Goal: Task Accomplishment & Management: Manage account settings

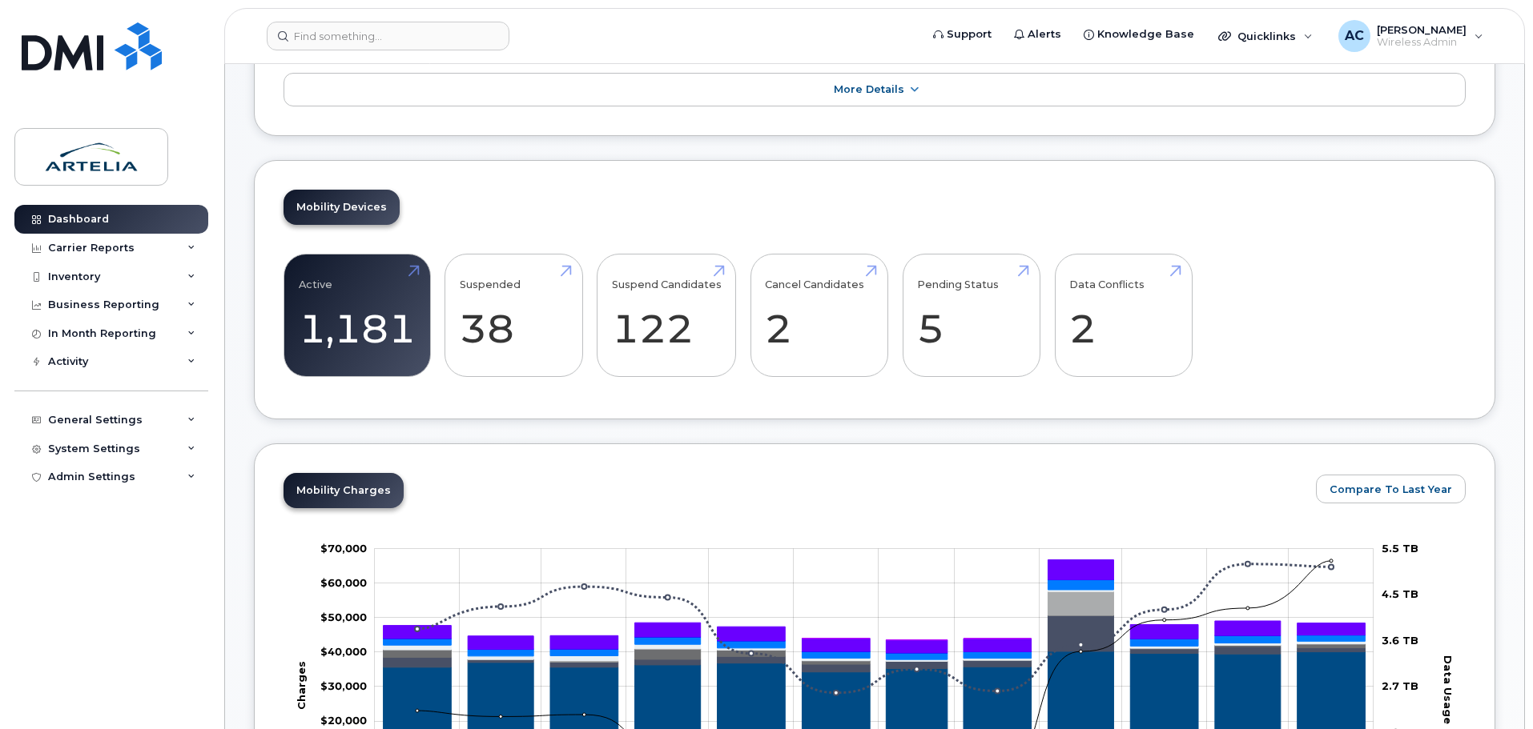
scroll to position [240, 0]
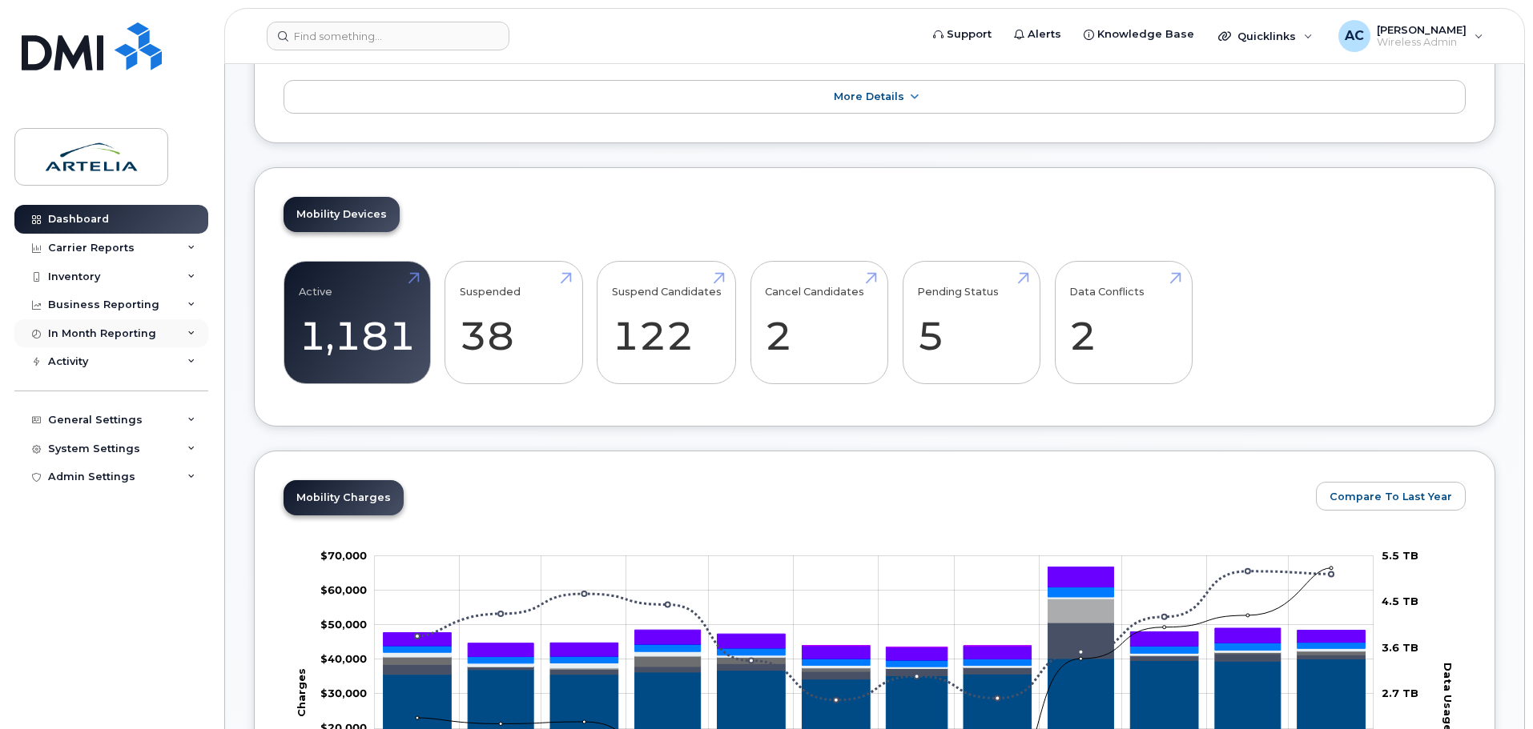
click at [132, 332] on div "In Month Reporting" at bounding box center [102, 333] width 108 height 13
click at [140, 303] on div "Business Reporting" at bounding box center [103, 305] width 111 height 13
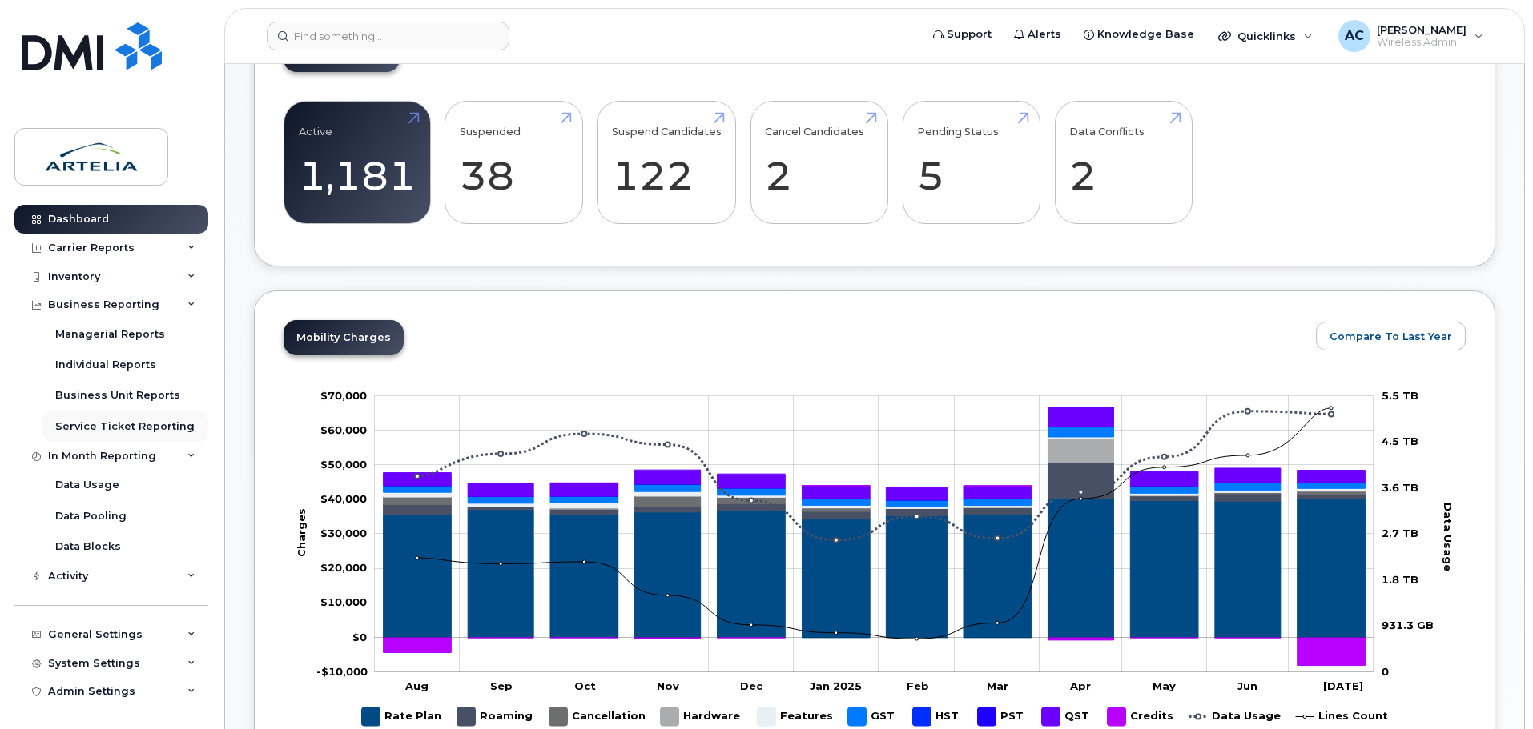
scroll to position [320, 0]
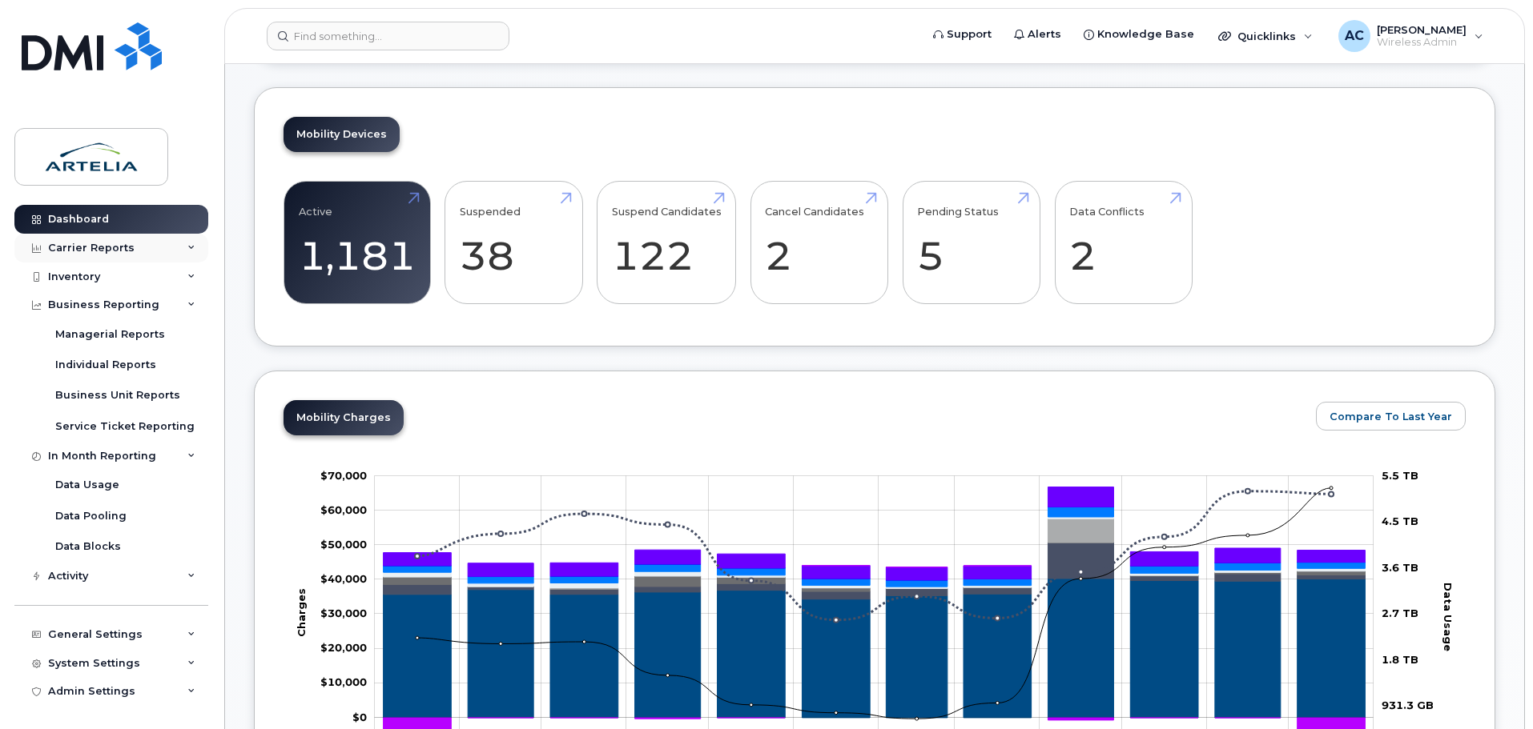
drag, startPoint x: 148, startPoint y: 236, endPoint x: 162, endPoint y: 247, distance: 17.1
click at [150, 236] on div "Carrier Reports" at bounding box center [111, 248] width 194 height 29
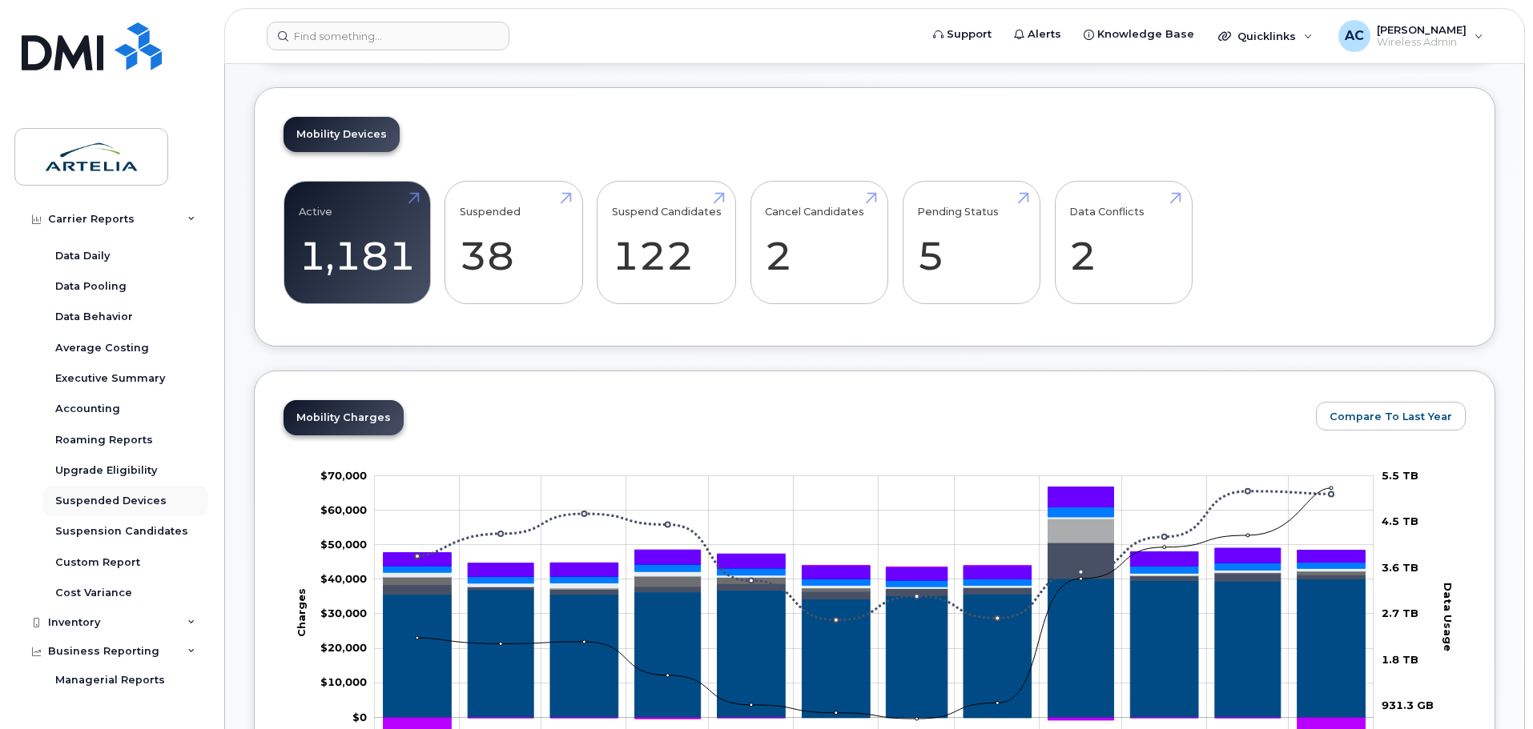
scroll to position [80, 0]
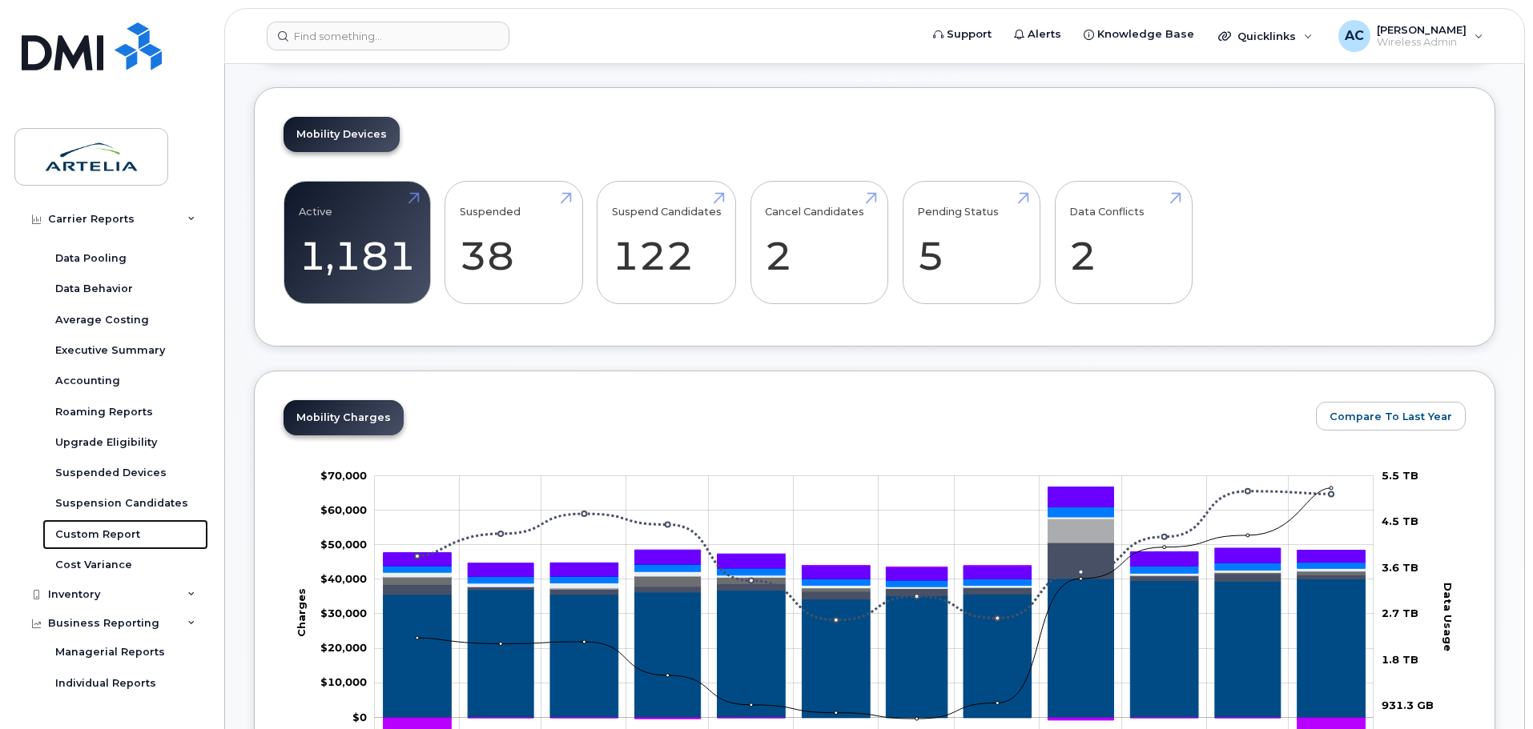
drag, startPoint x: 122, startPoint y: 537, endPoint x: 136, endPoint y: 539, distance: 14.5
click at [122, 536] on div "Custom Report" at bounding box center [97, 535] width 85 height 14
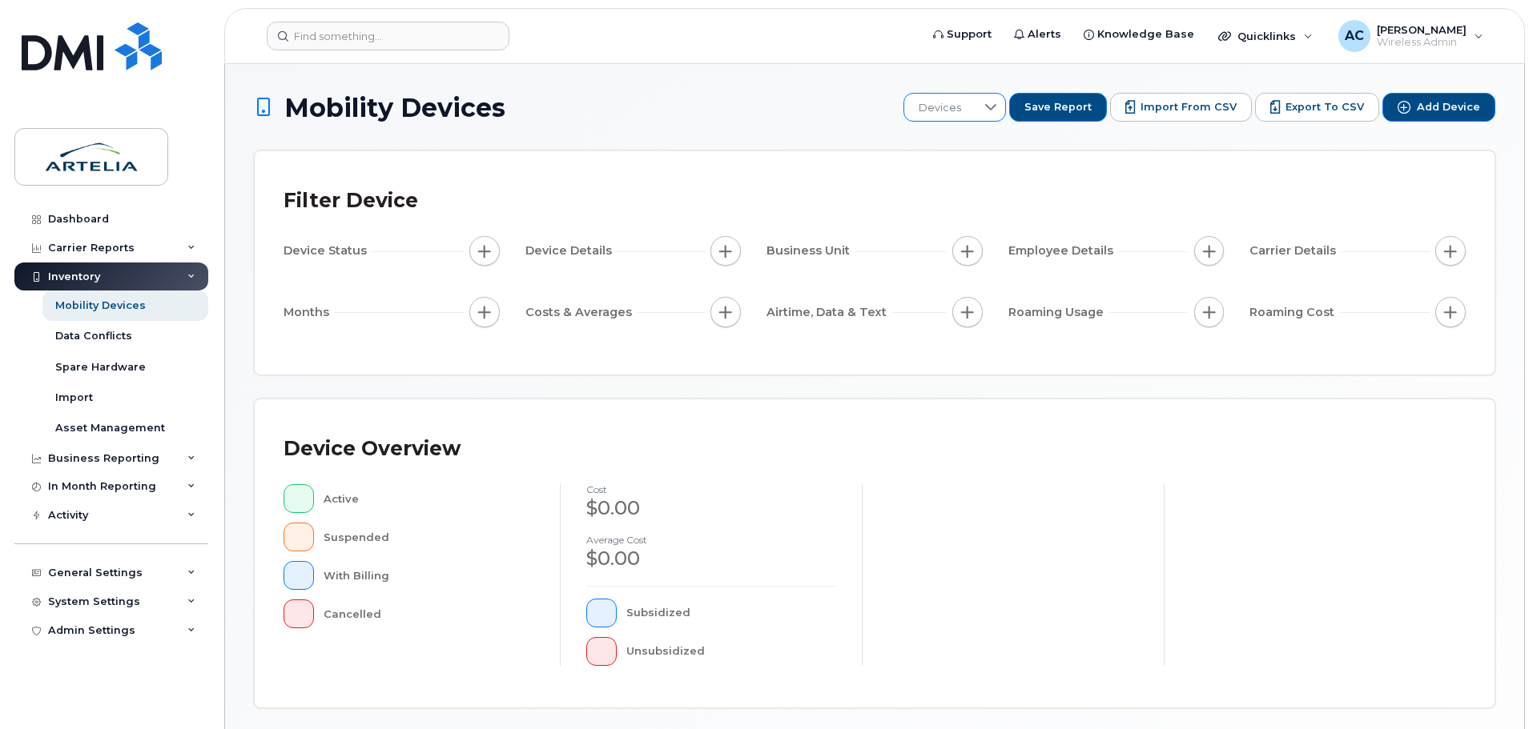
click at [993, 109] on div at bounding box center [990, 107] width 30 height 27
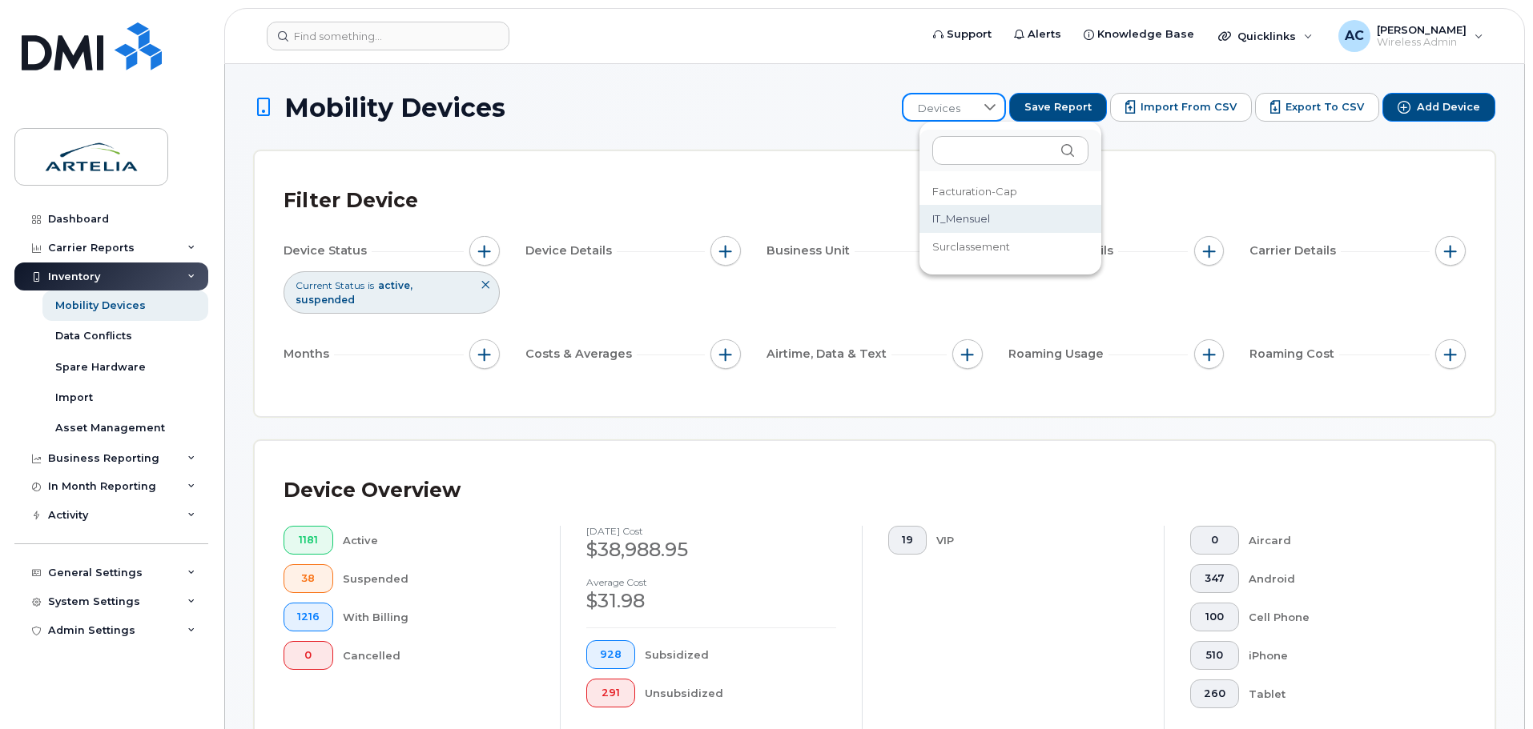
click at [966, 220] on span "IT_Mensuel" at bounding box center [961, 218] width 58 height 15
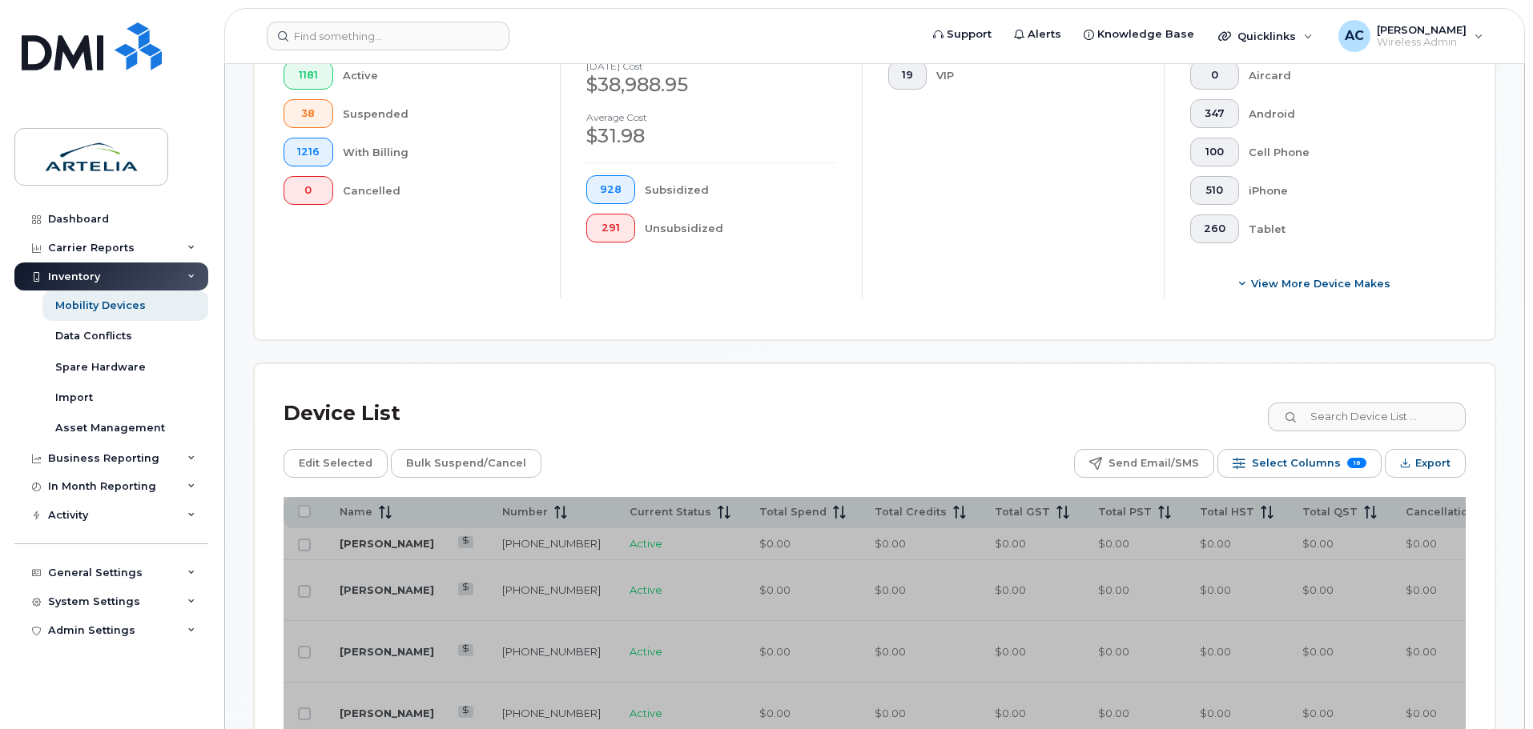
scroll to position [641, 0]
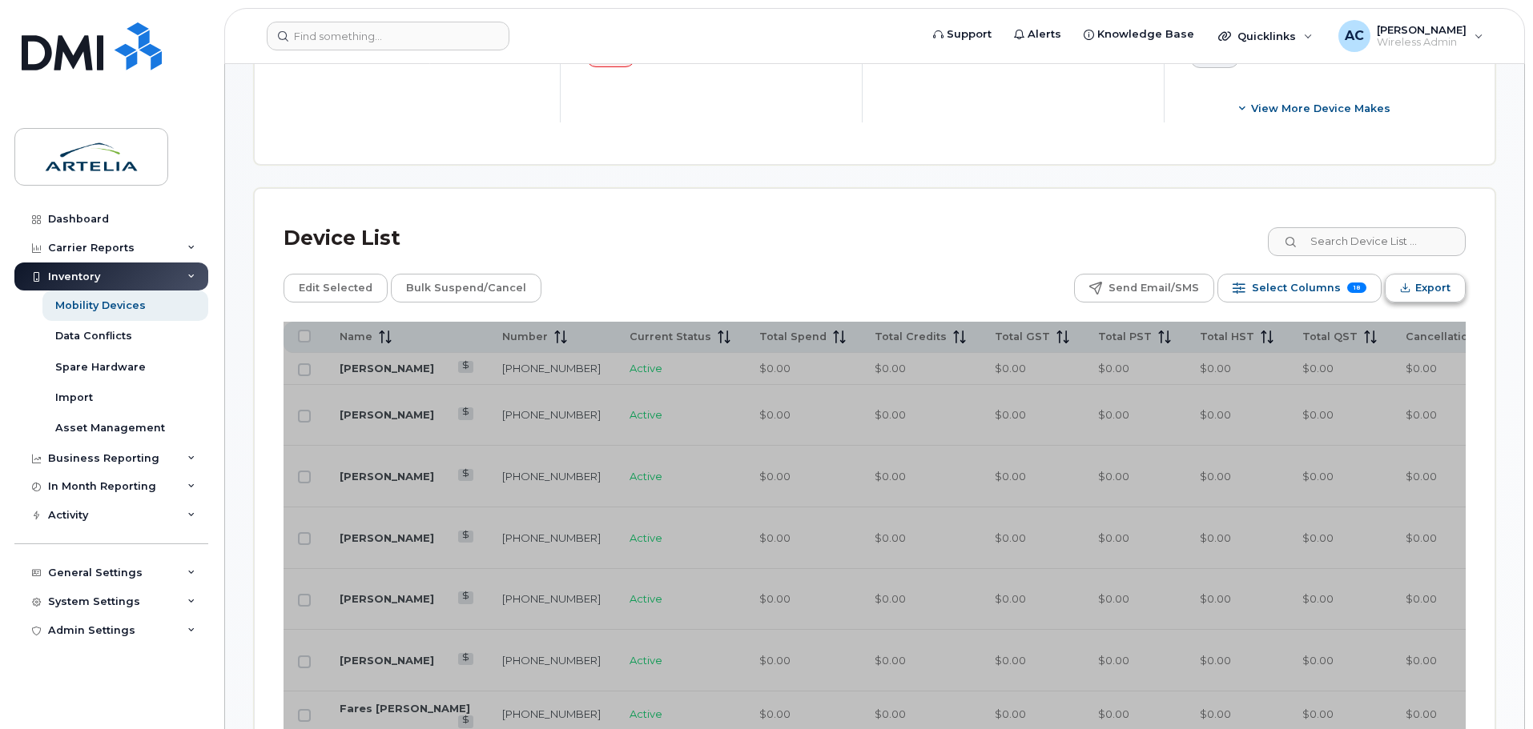
click at [1429, 286] on span "Export" at bounding box center [1432, 288] width 35 height 24
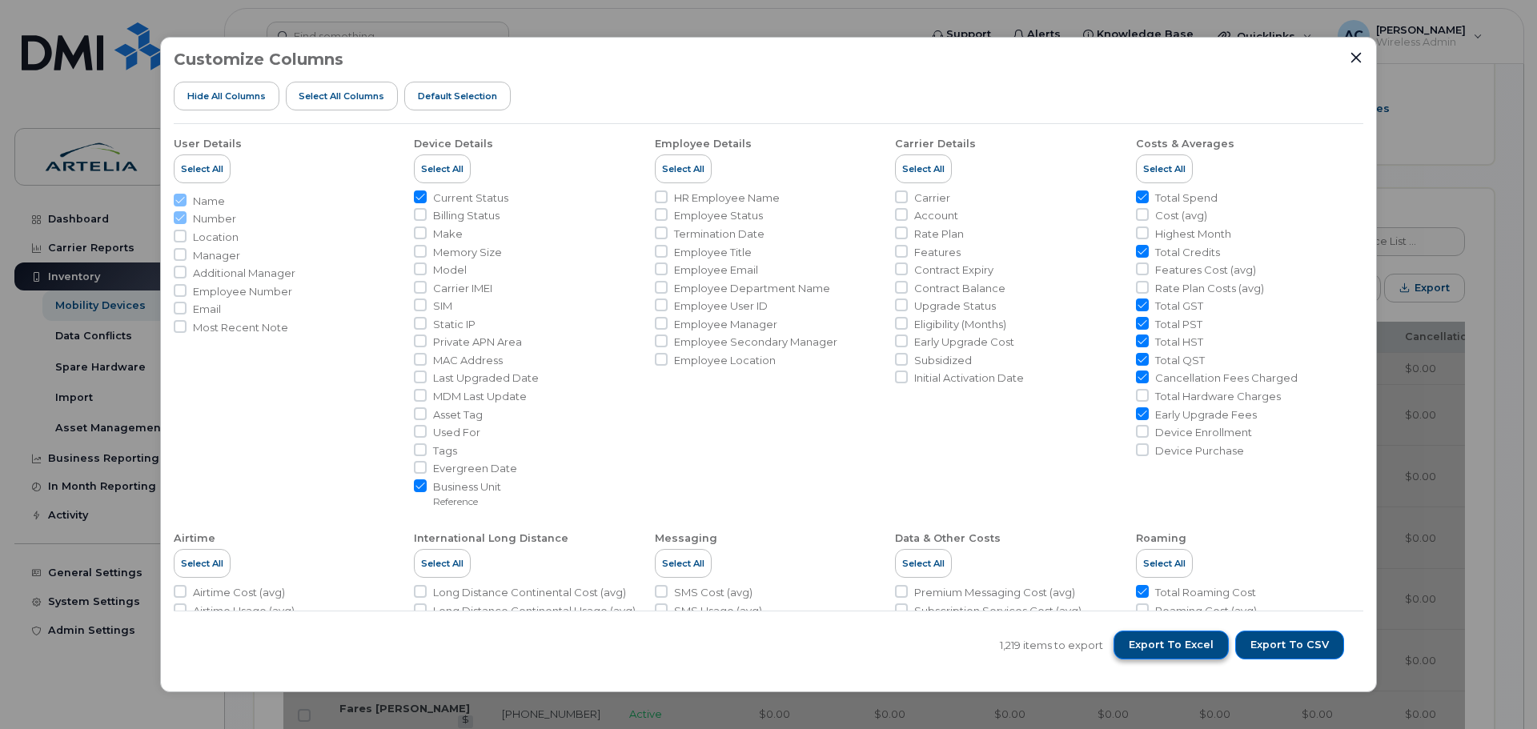
click at [1170, 642] on span "Export to Excel" at bounding box center [1171, 645] width 85 height 14
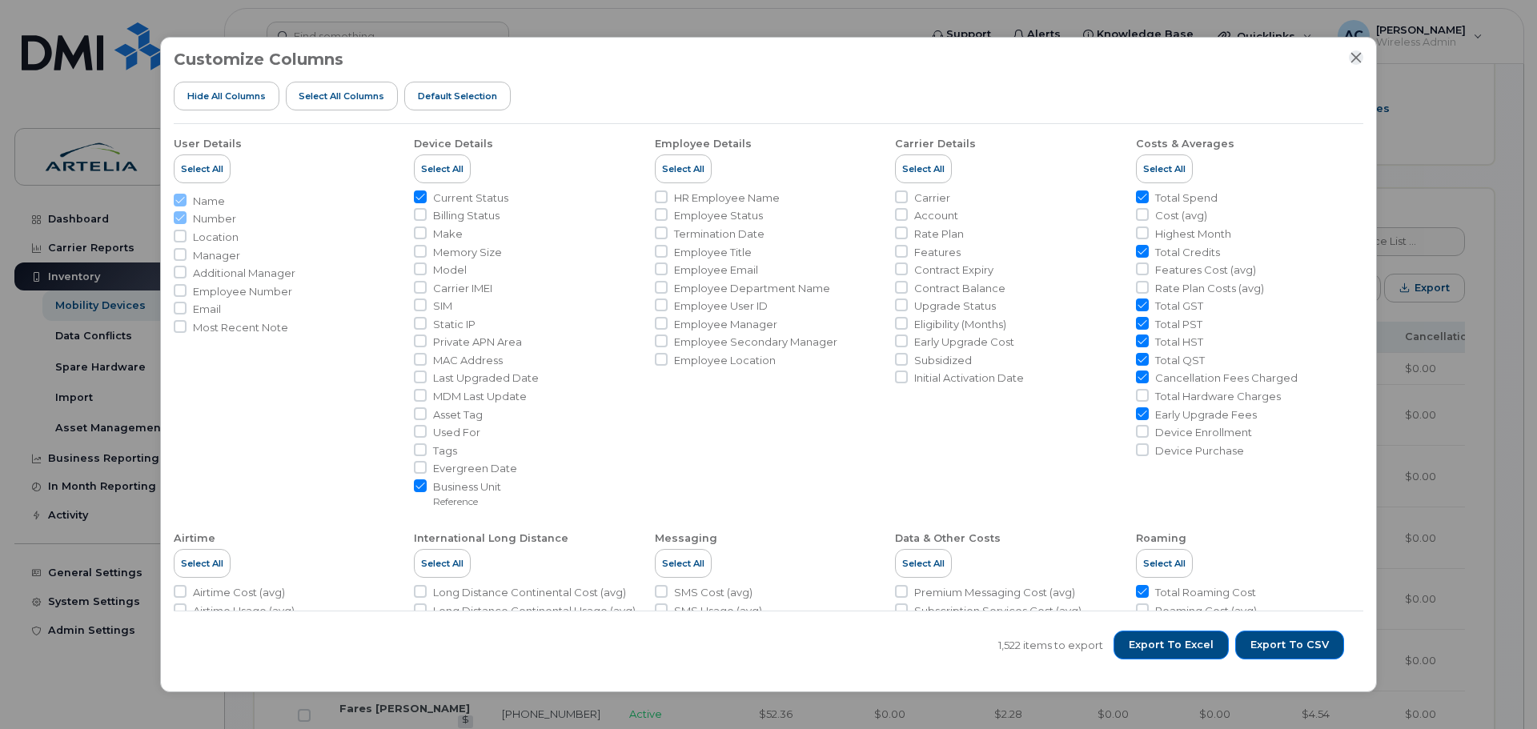
click at [1353, 58] on icon "Close" at bounding box center [1356, 57] width 13 height 13
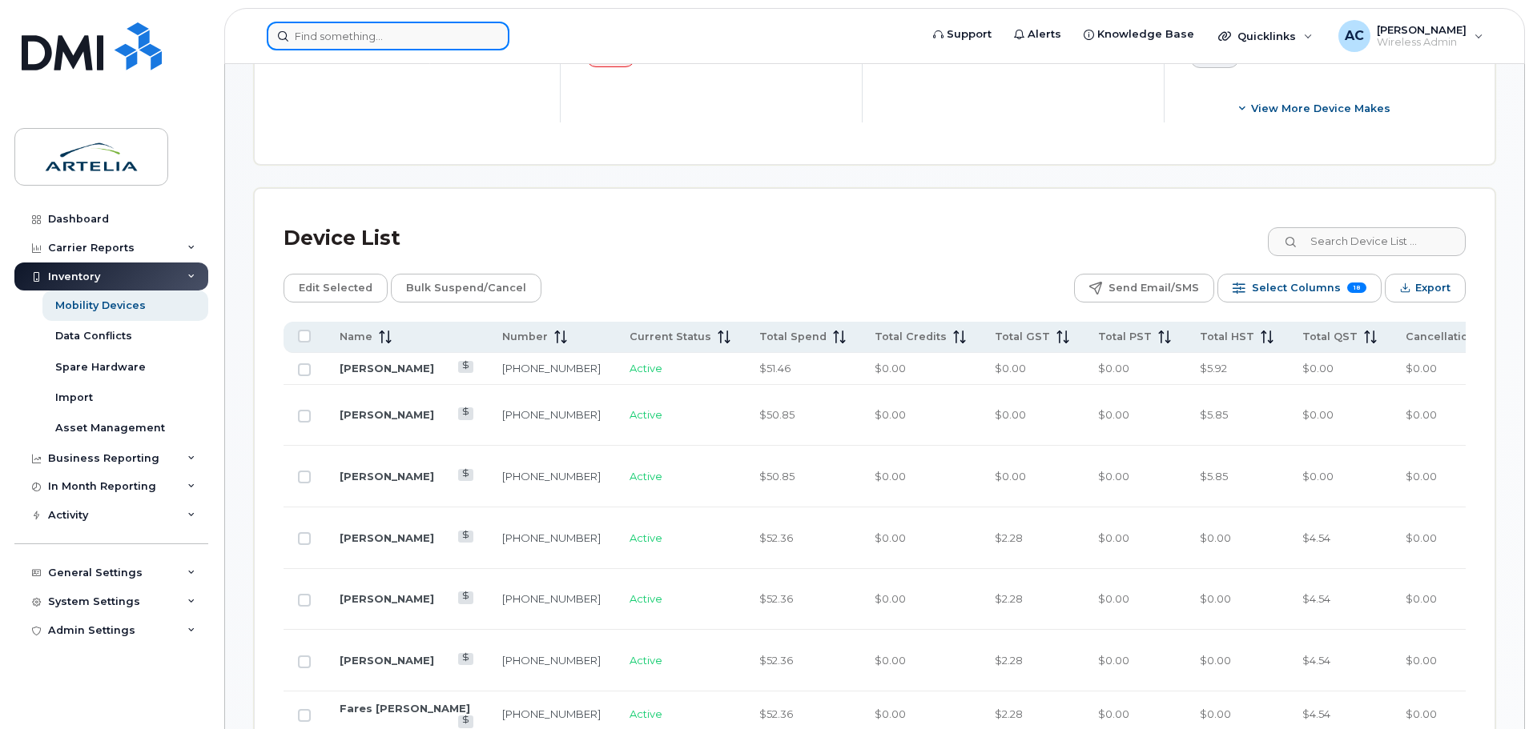
click at [304, 40] on input at bounding box center [388, 36] width 243 height 29
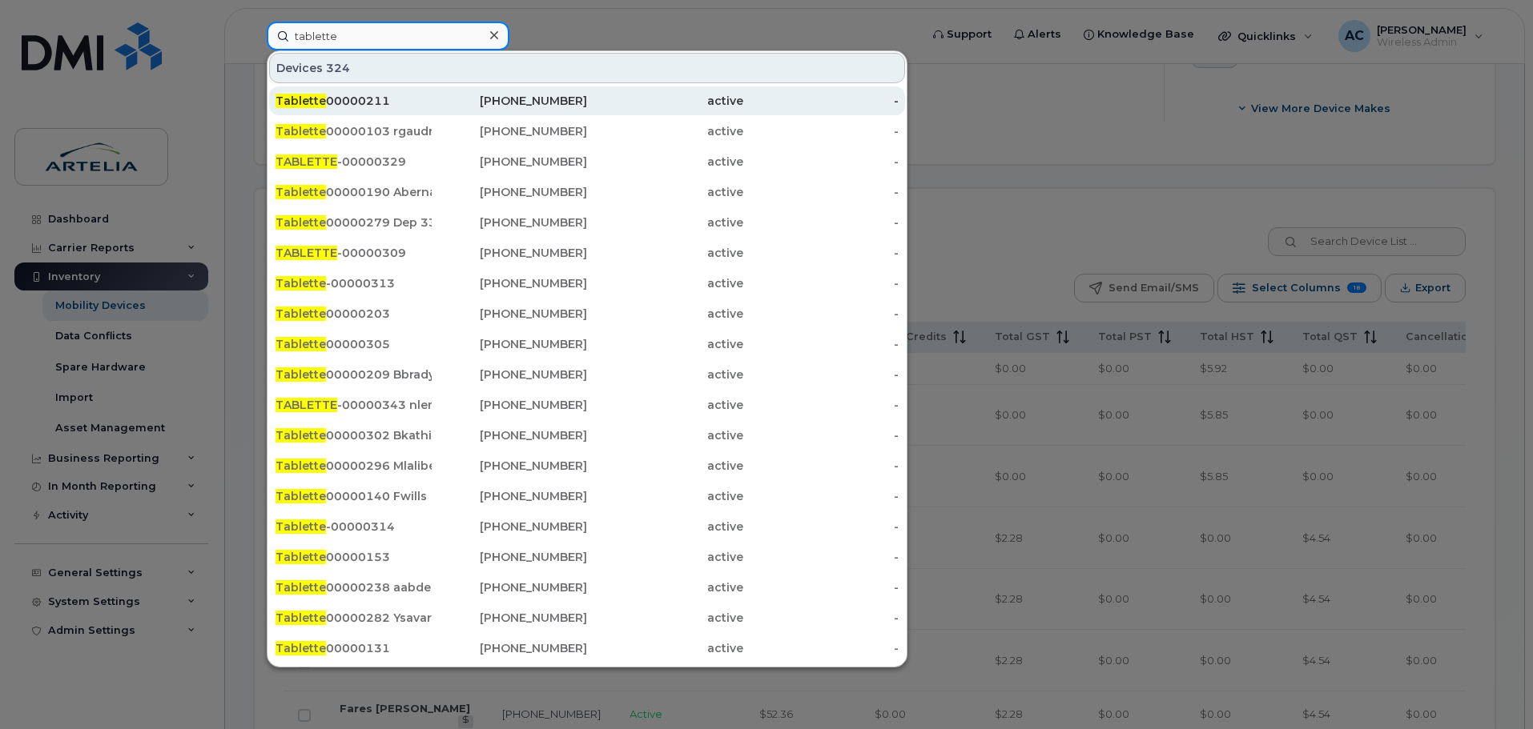
type input "tablette"
click at [328, 99] on div "Tablette 00000211" at bounding box center [353, 101] width 156 height 16
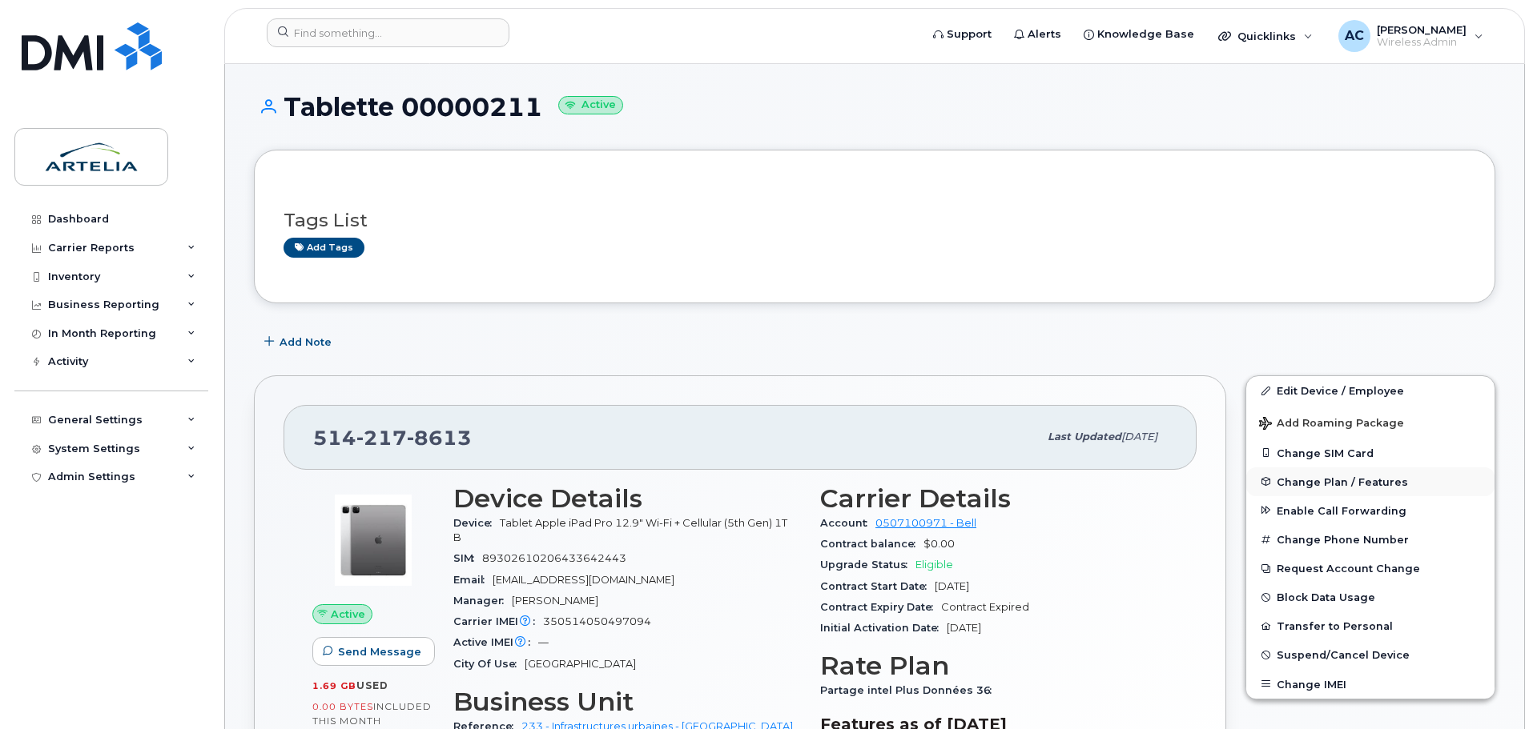
click at [1322, 479] on span "Change Plan / Features" at bounding box center [1341, 482] width 131 height 12
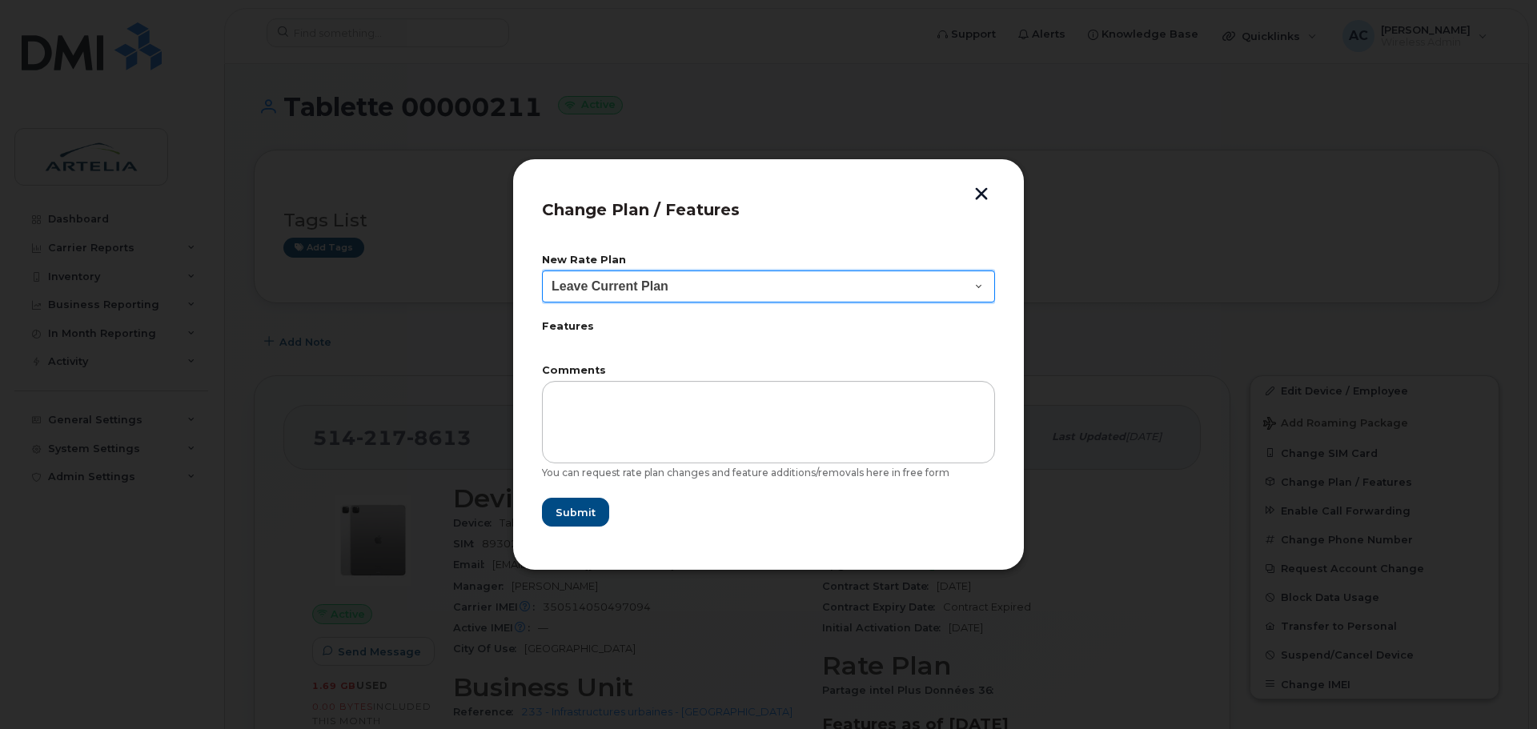
click at [834, 279] on select "Leave Current Plan" at bounding box center [768, 287] width 453 height 32
click at [983, 193] on button "button" at bounding box center [982, 195] width 24 height 17
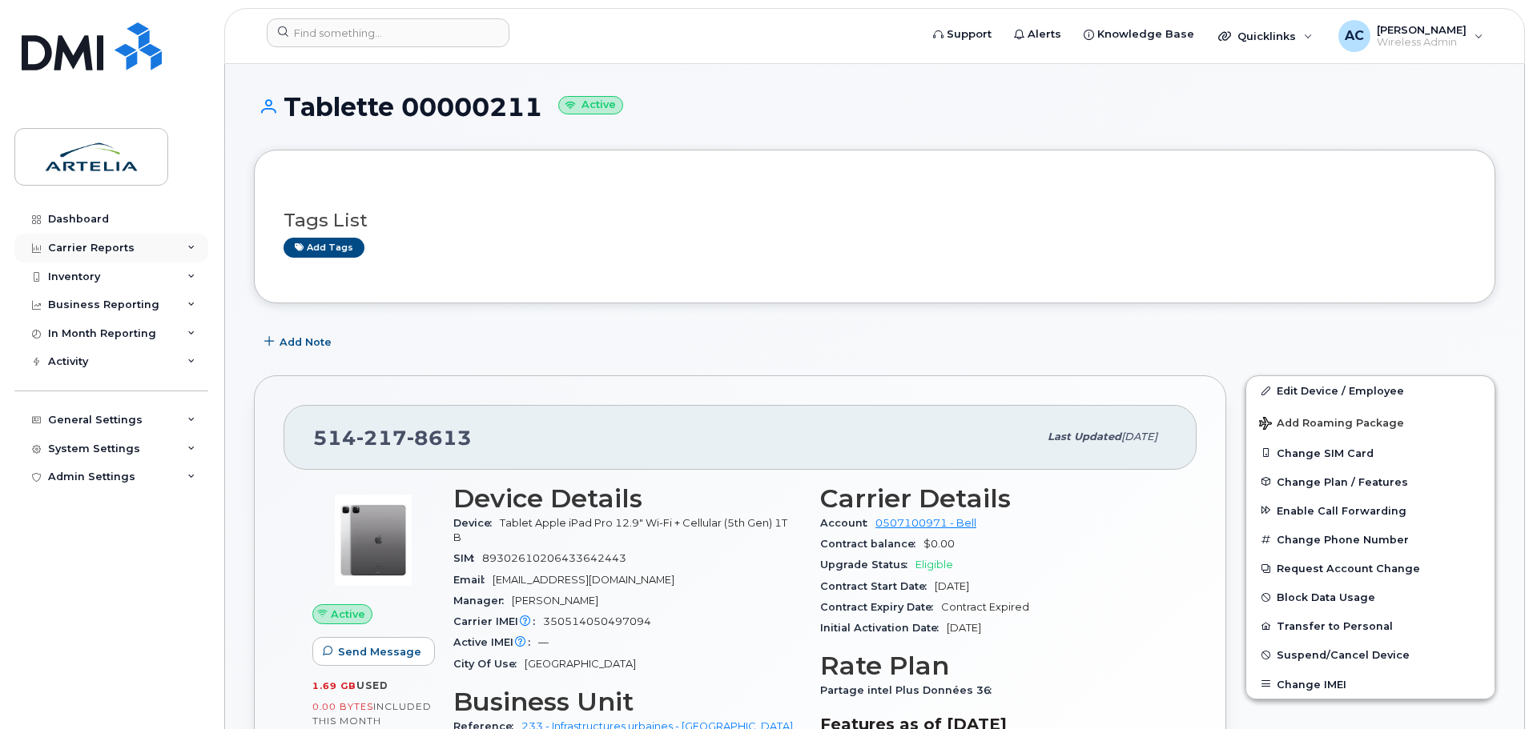
click at [157, 244] on div "Carrier Reports" at bounding box center [111, 248] width 194 height 29
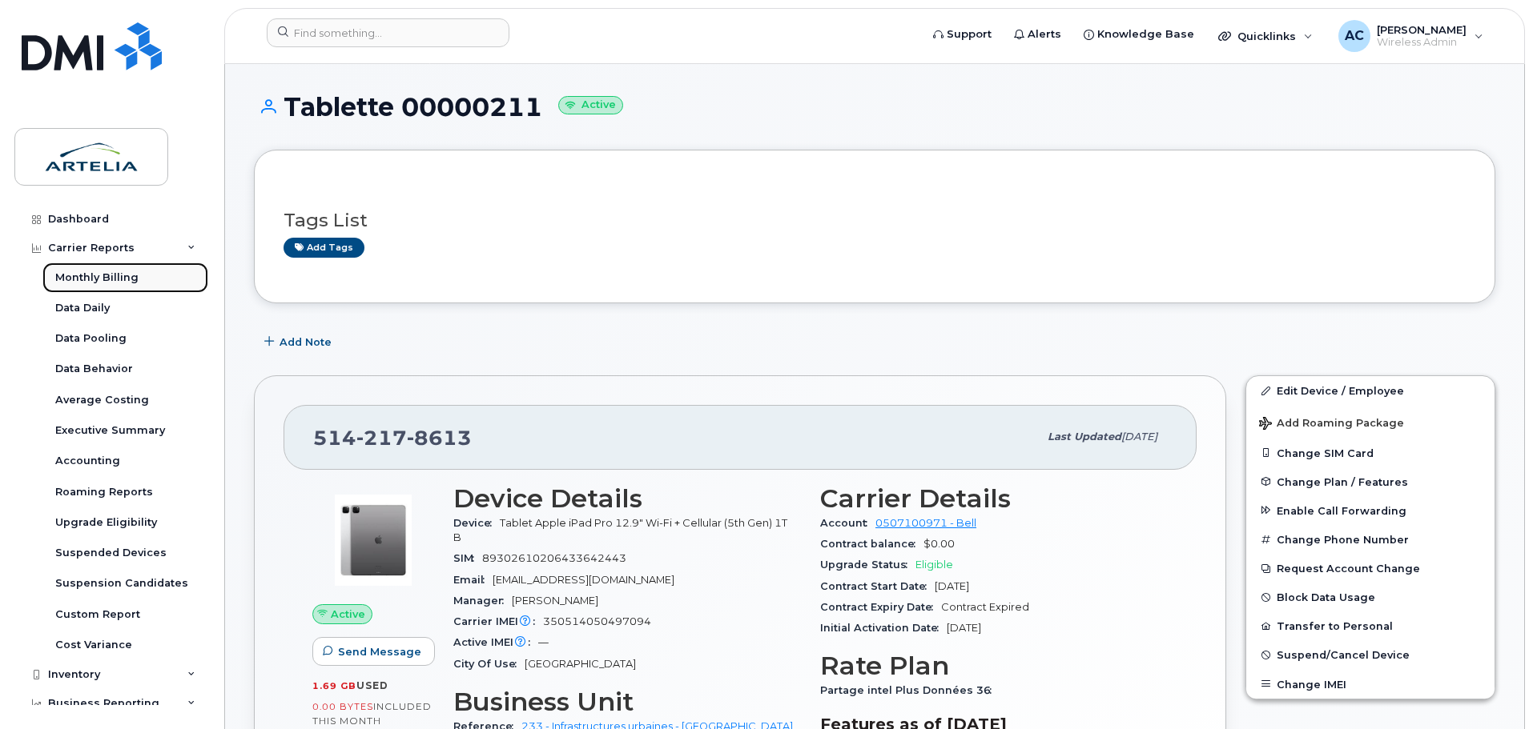
click at [136, 275] on link "Monthly Billing" at bounding box center [125, 278] width 166 height 30
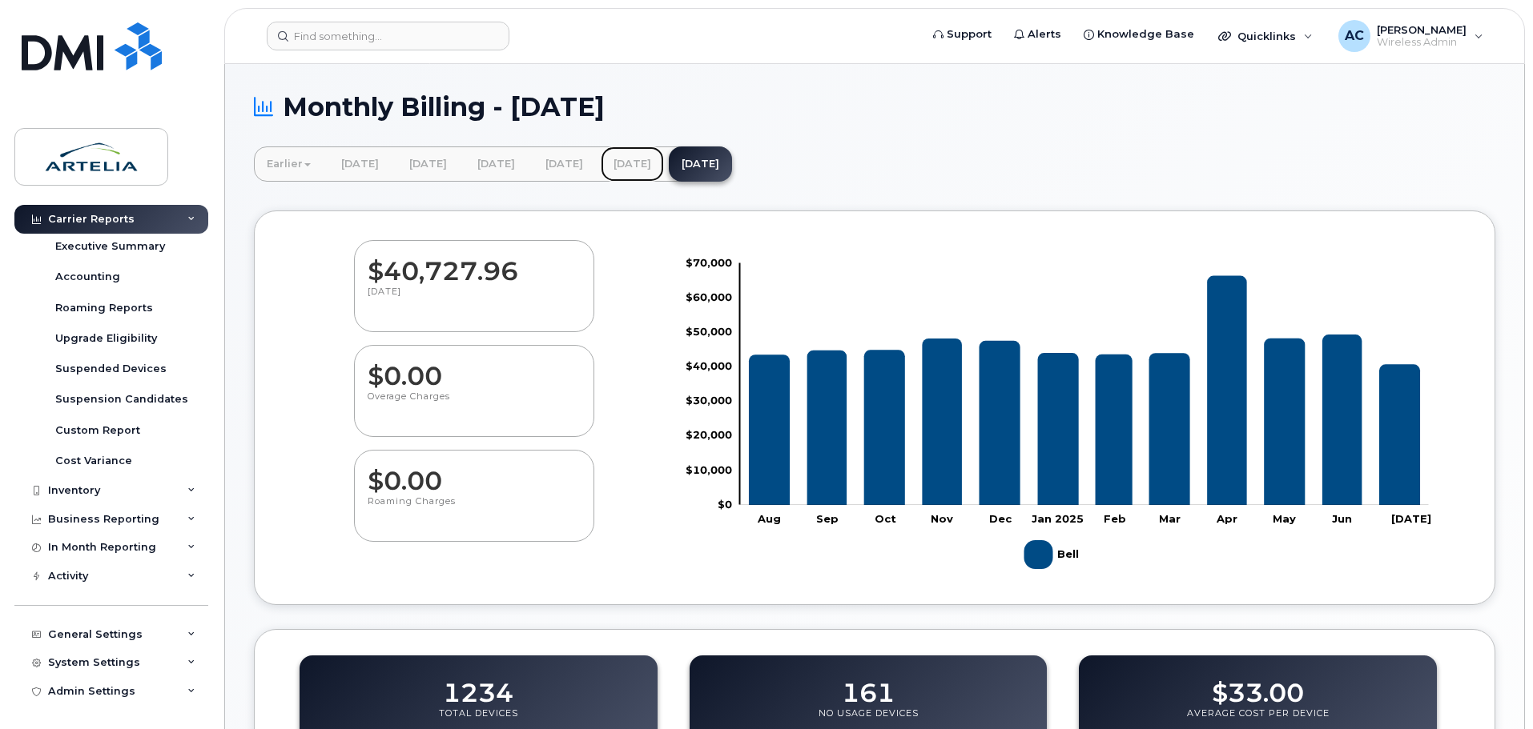
click at [664, 156] on link "[DATE]" at bounding box center [632, 164] width 63 height 35
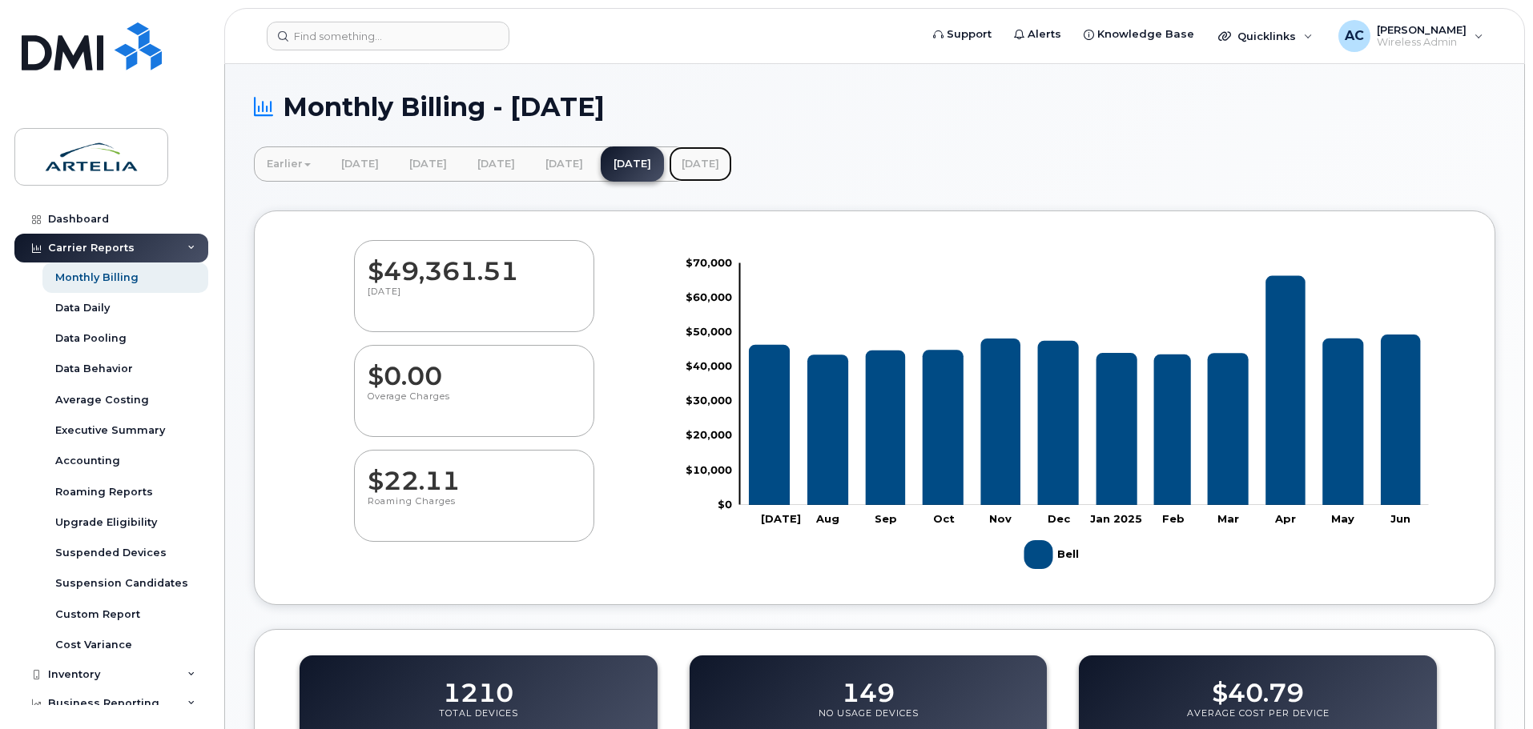
click at [732, 165] on link "[DATE]" at bounding box center [700, 164] width 63 height 35
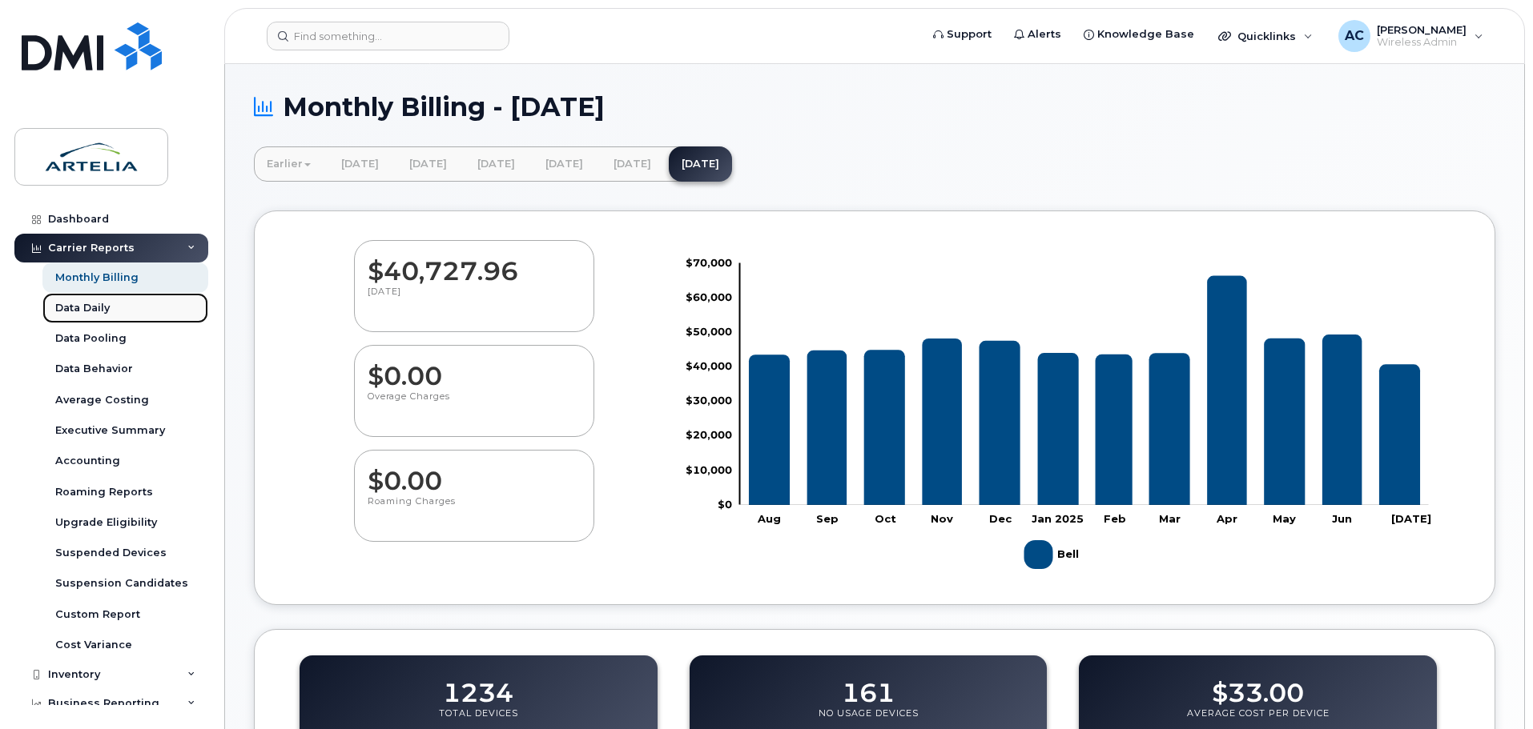
click at [73, 304] on div "Data Daily" at bounding box center [82, 308] width 54 height 14
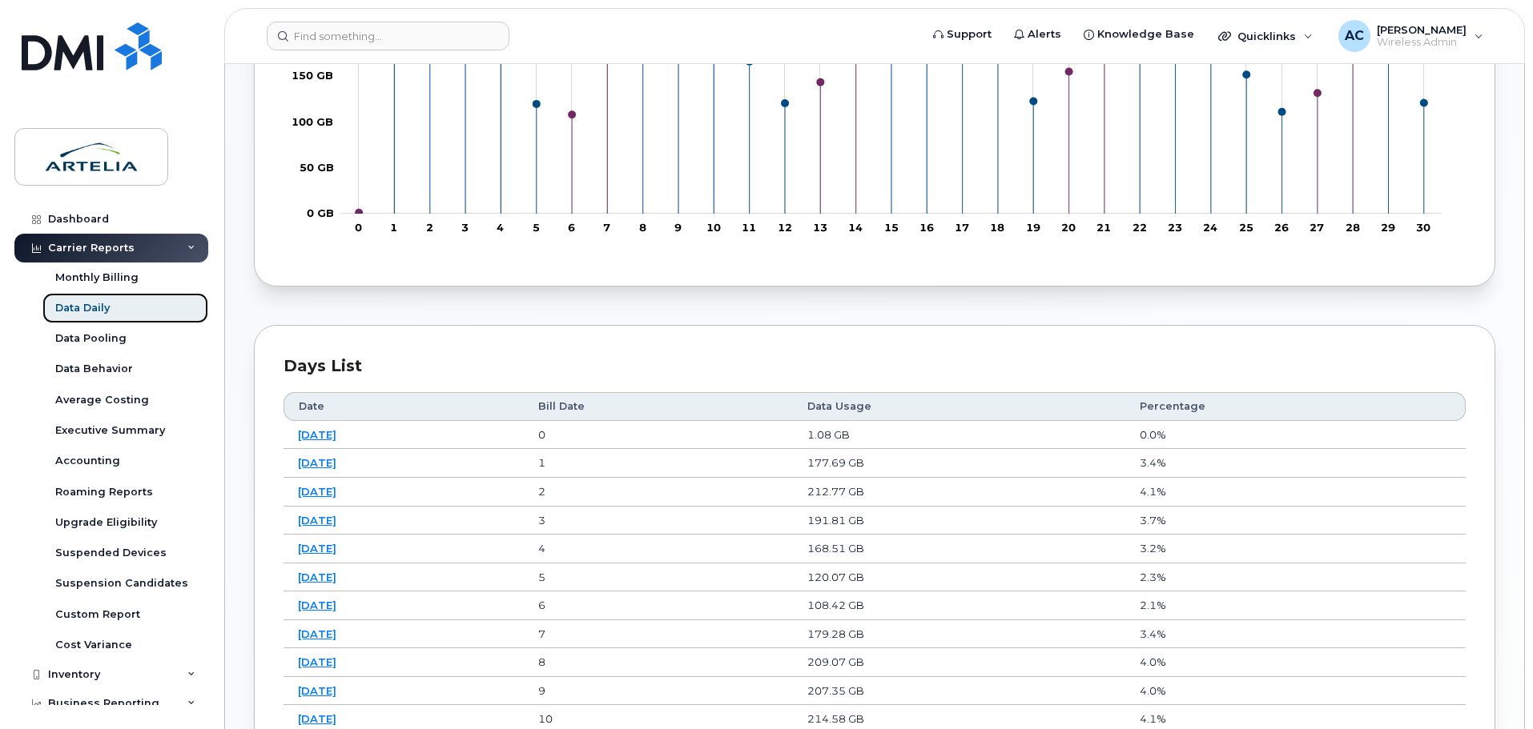
scroll to position [641, 0]
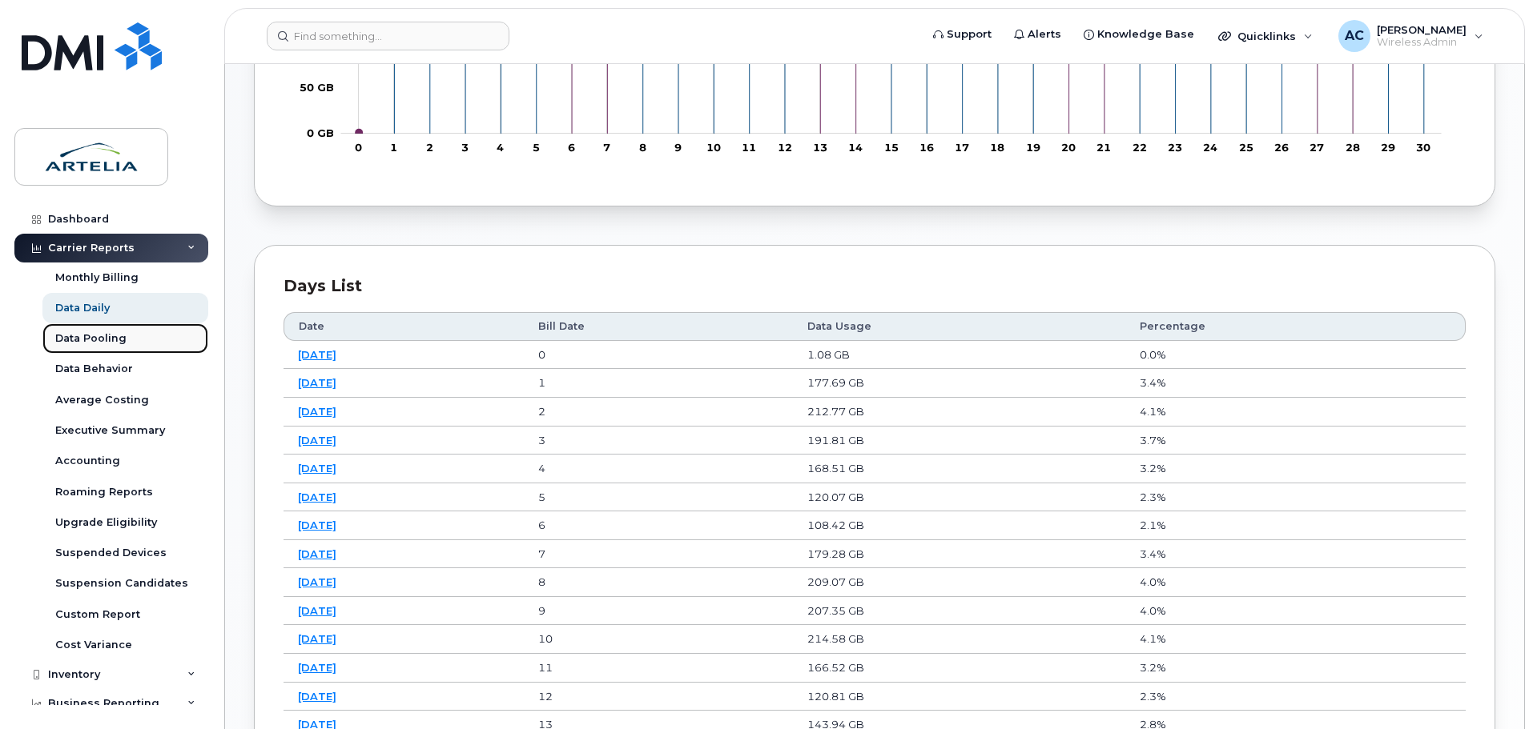
click at [97, 338] on div "Data Pooling" at bounding box center [90, 338] width 71 height 14
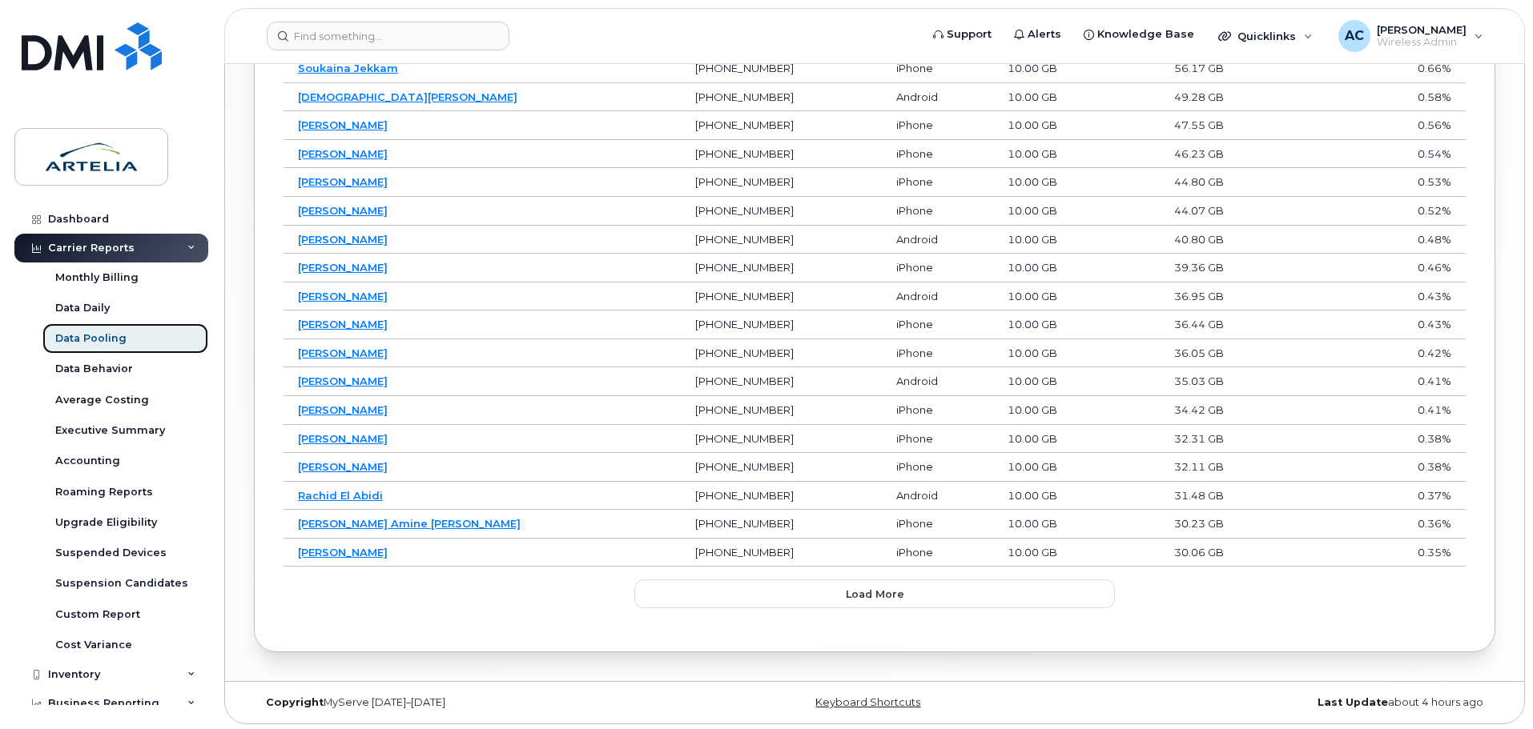
scroll to position [1057, 0]
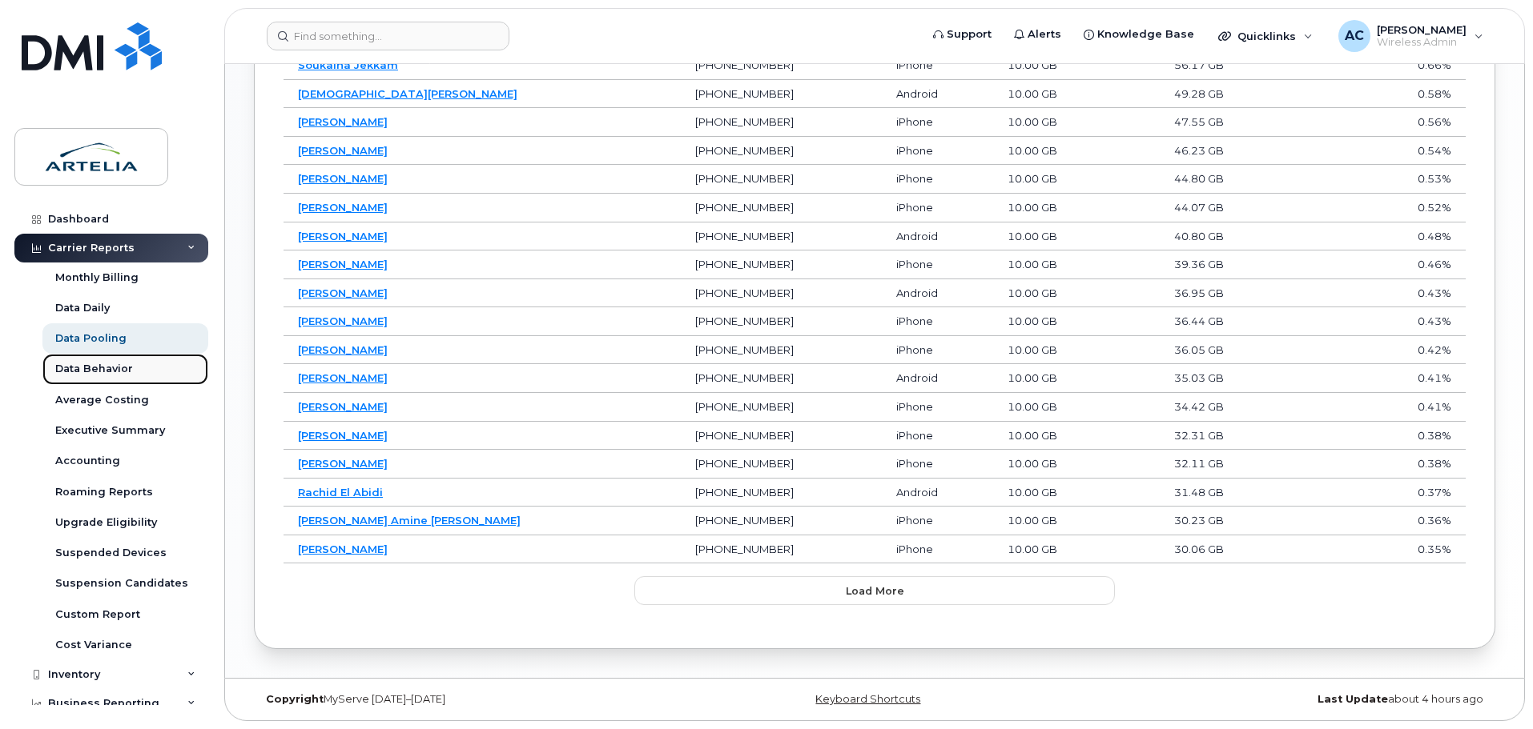
click at [92, 371] on div "Data Behavior" at bounding box center [94, 369] width 78 height 14
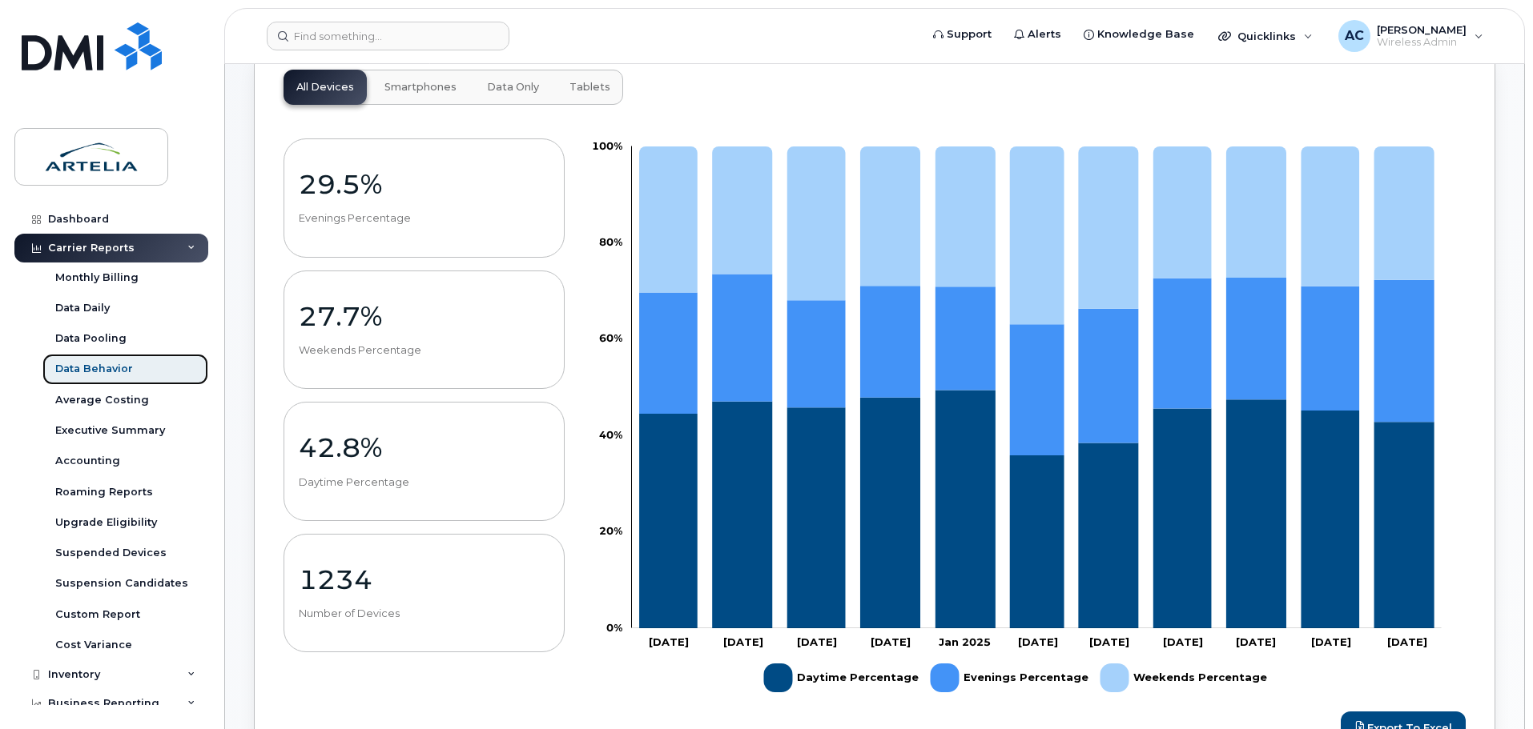
scroll to position [160, 0]
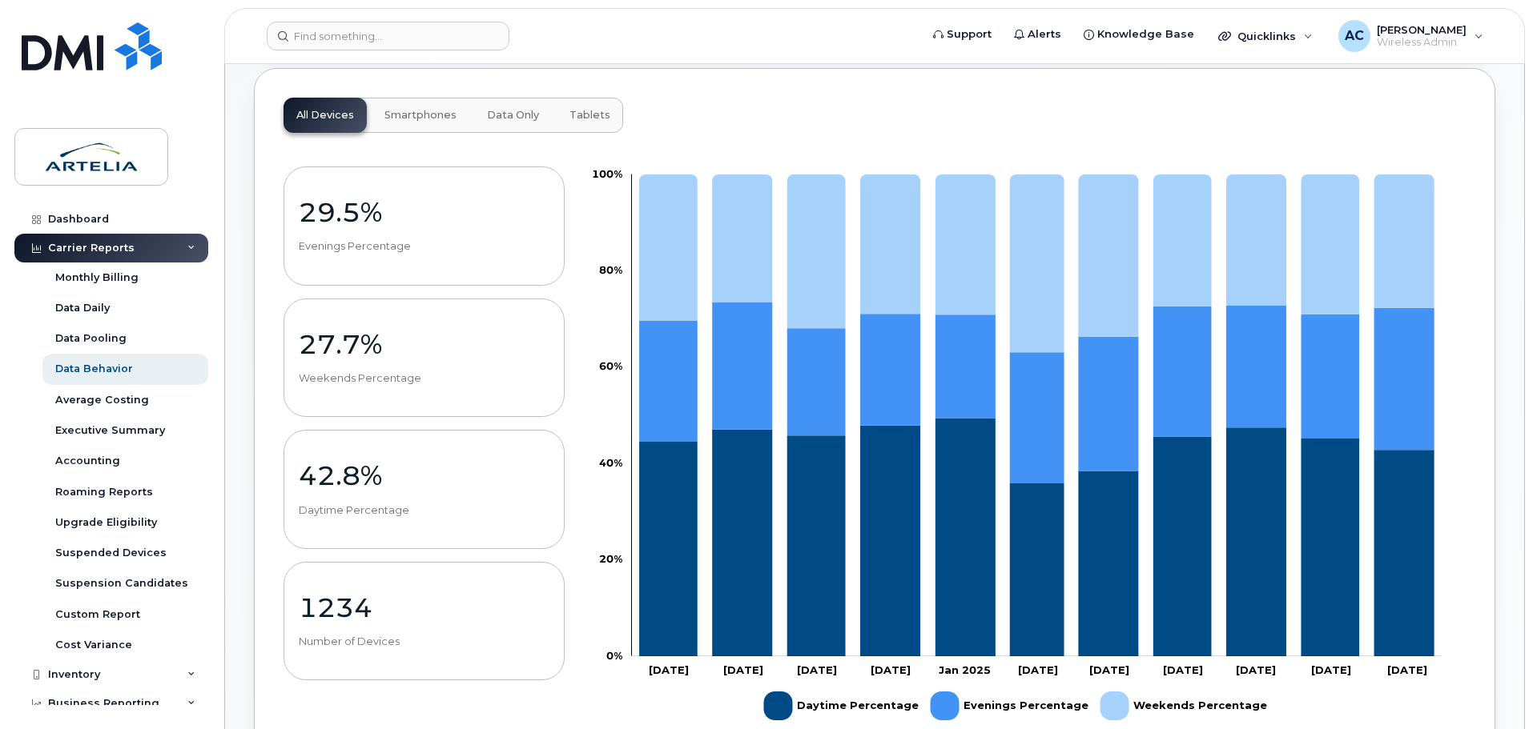
click at [510, 118] on span "Data Only" at bounding box center [513, 115] width 52 height 13
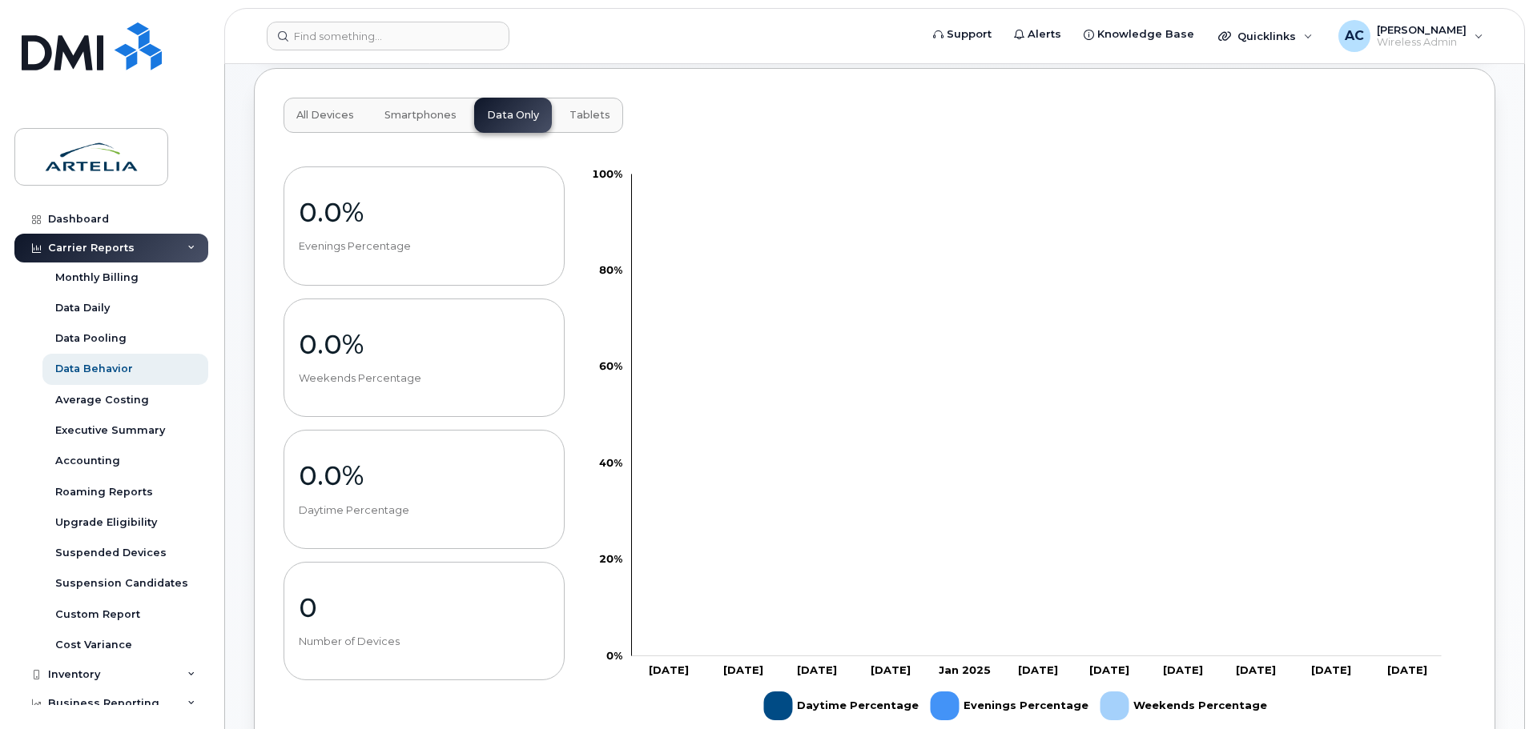
click at [586, 117] on span "Tablets" at bounding box center [589, 115] width 41 height 13
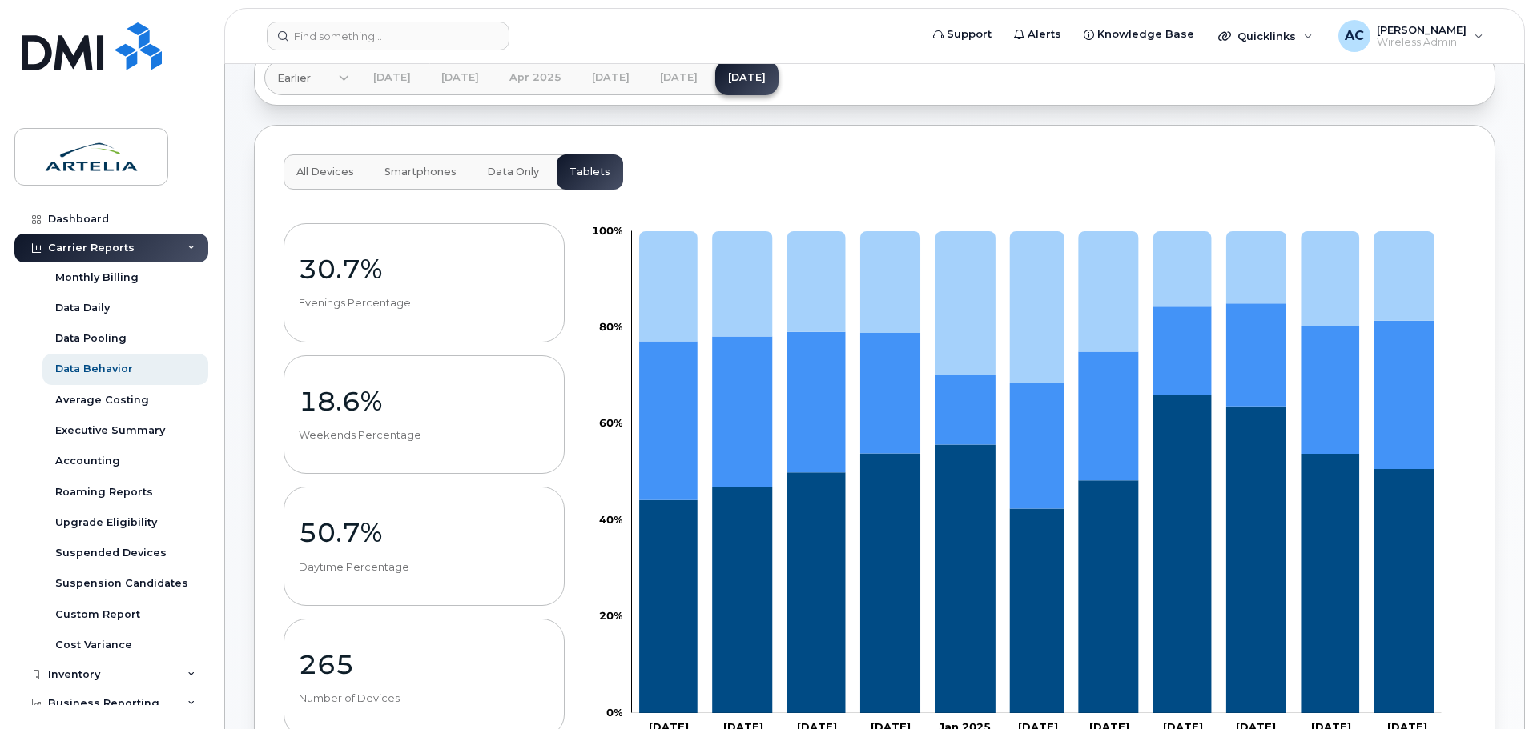
scroll to position [80, 0]
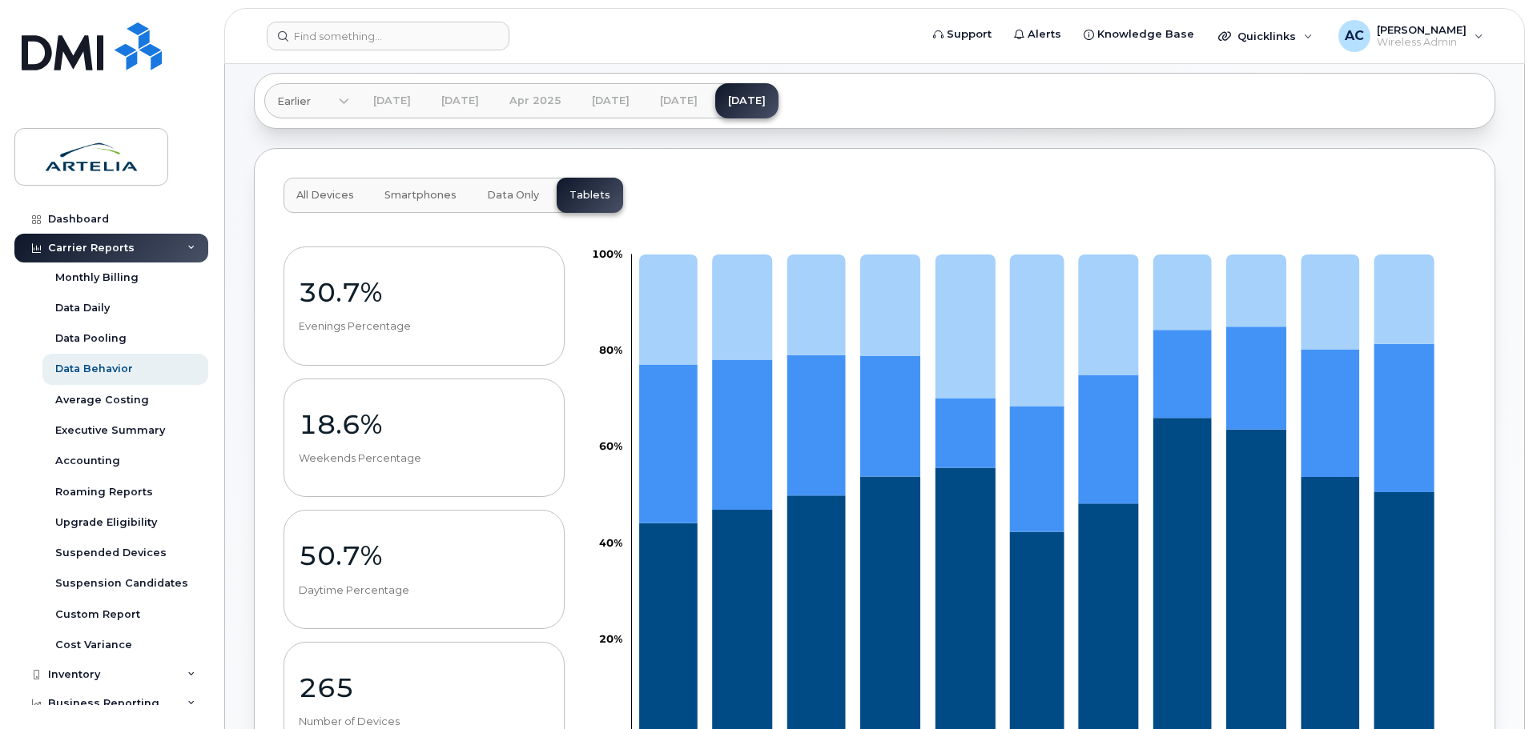
click at [327, 195] on span "All Devices" at bounding box center [325, 195] width 58 height 13
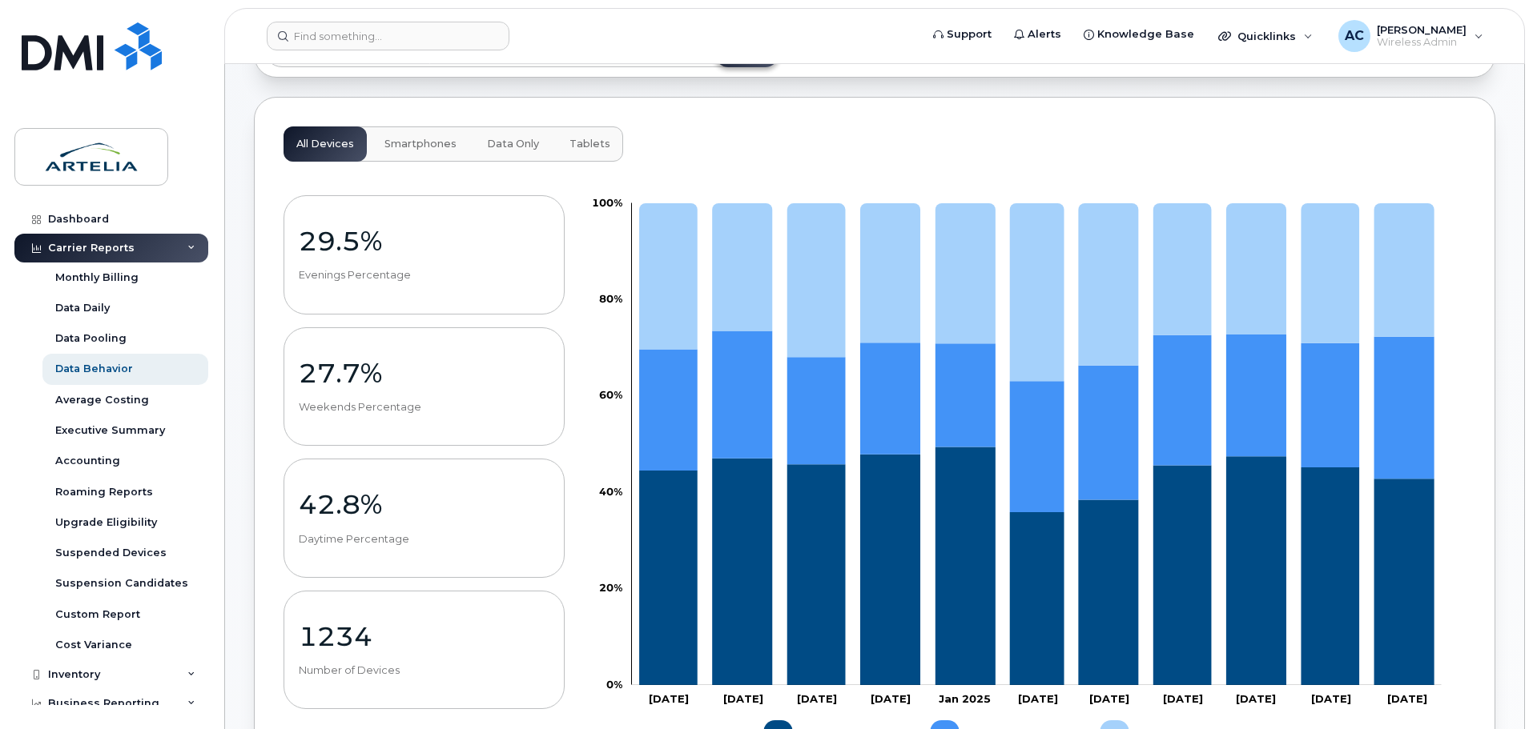
scroll to position [240, 0]
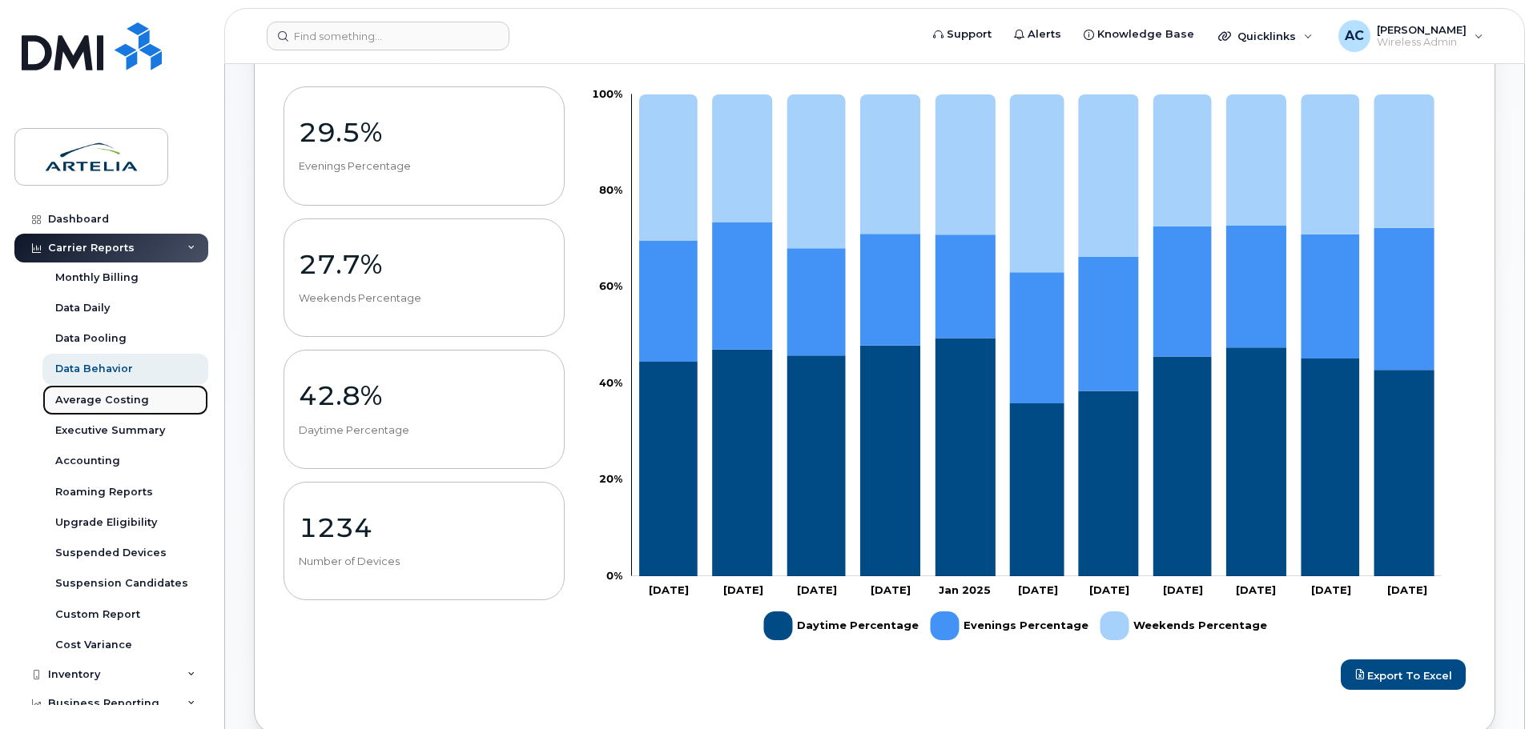
click at [90, 406] on div "Average Costing" at bounding box center [102, 400] width 94 height 14
click at [98, 396] on div "Average Costing" at bounding box center [102, 400] width 94 height 14
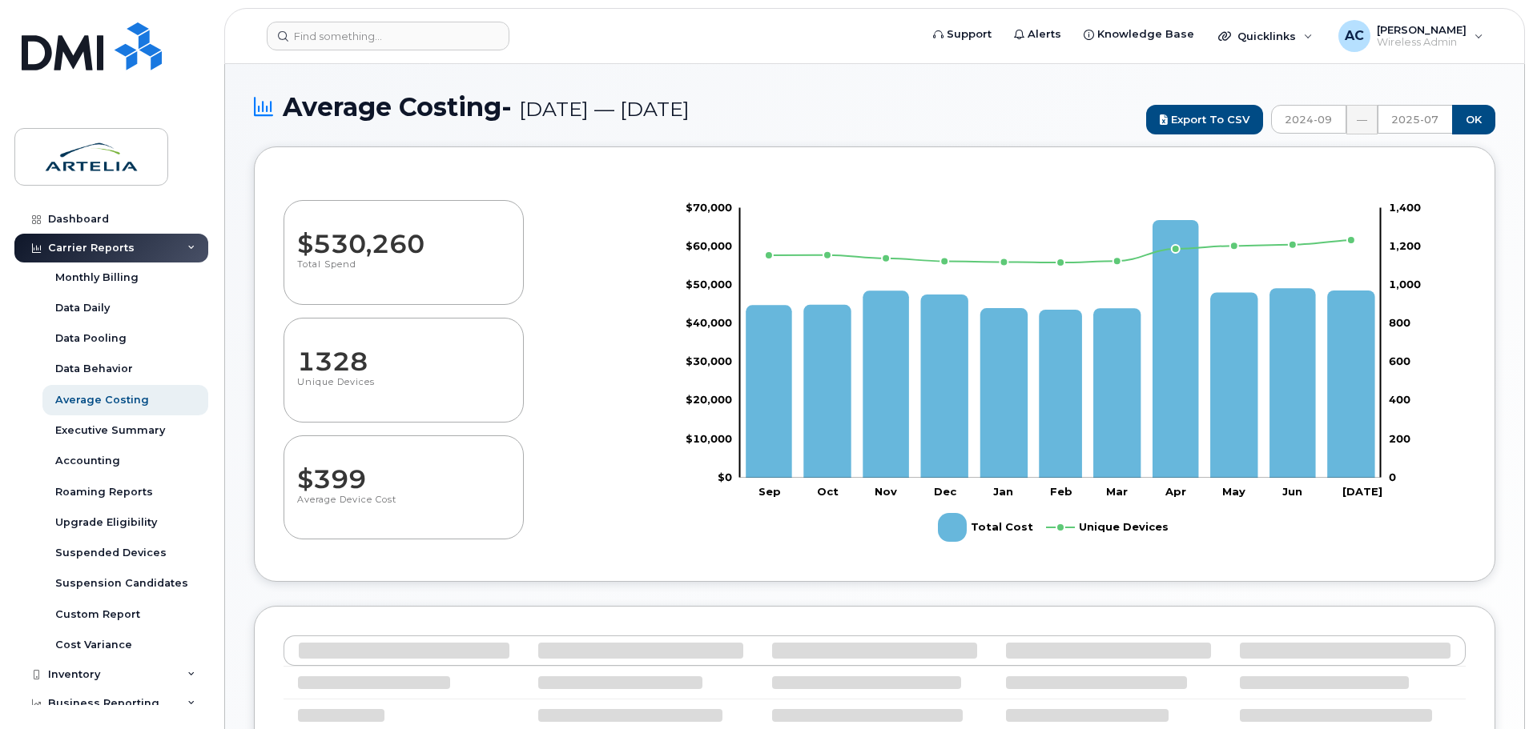
select select "100"
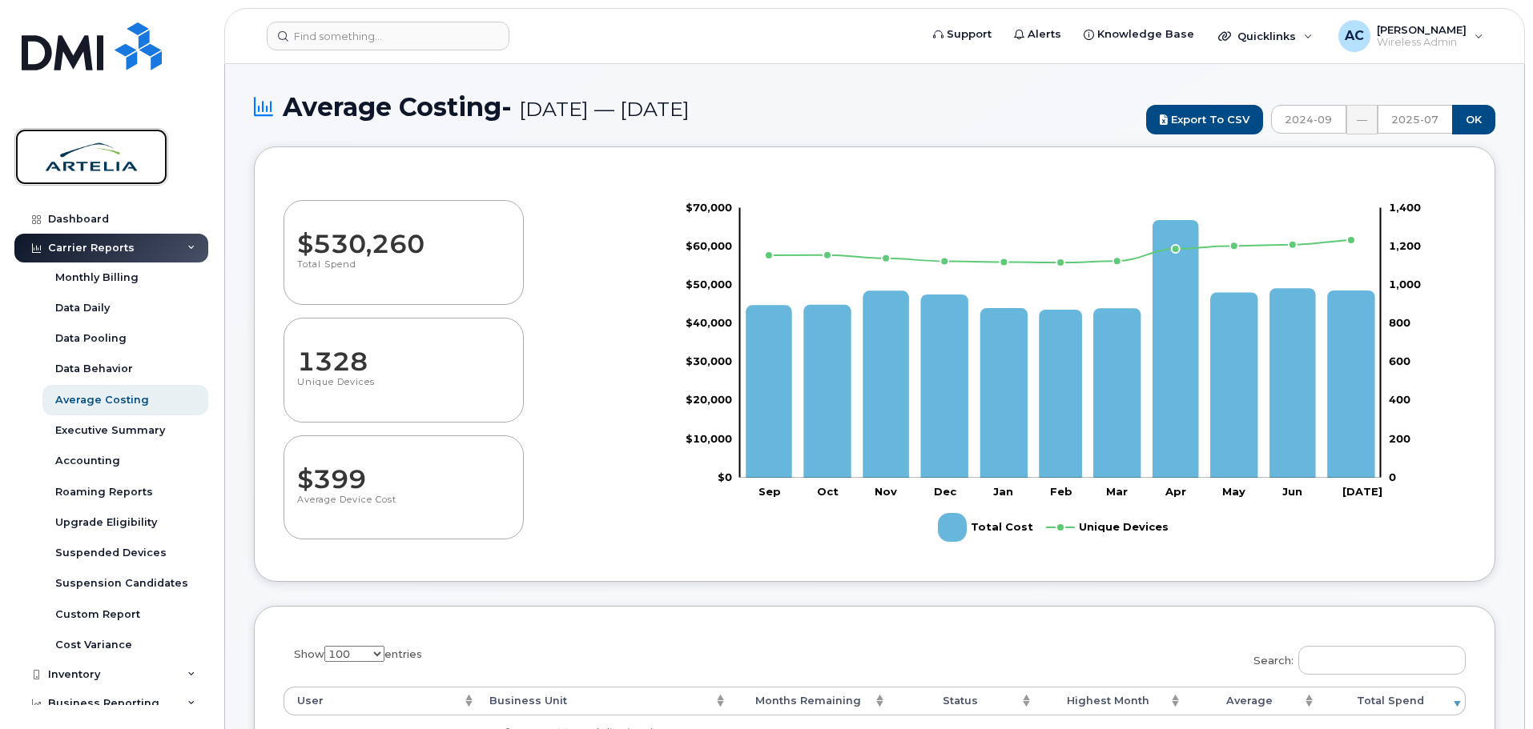
click at [74, 158] on img at bounding box center [91, 157] width 123 height 46
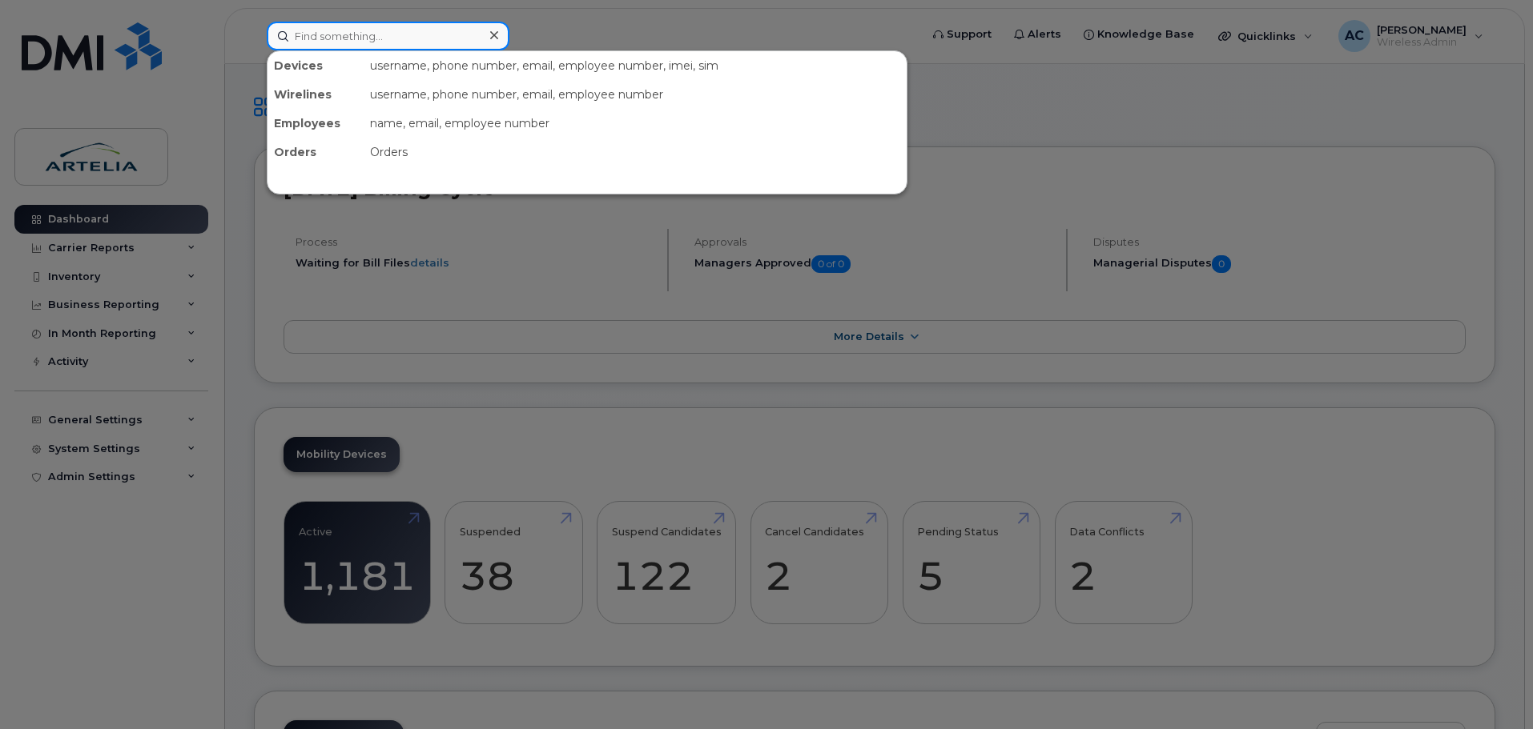
click at [323, 41] on input at bounding box center [388, 36] width 243 height 29
paste input "4384703672"
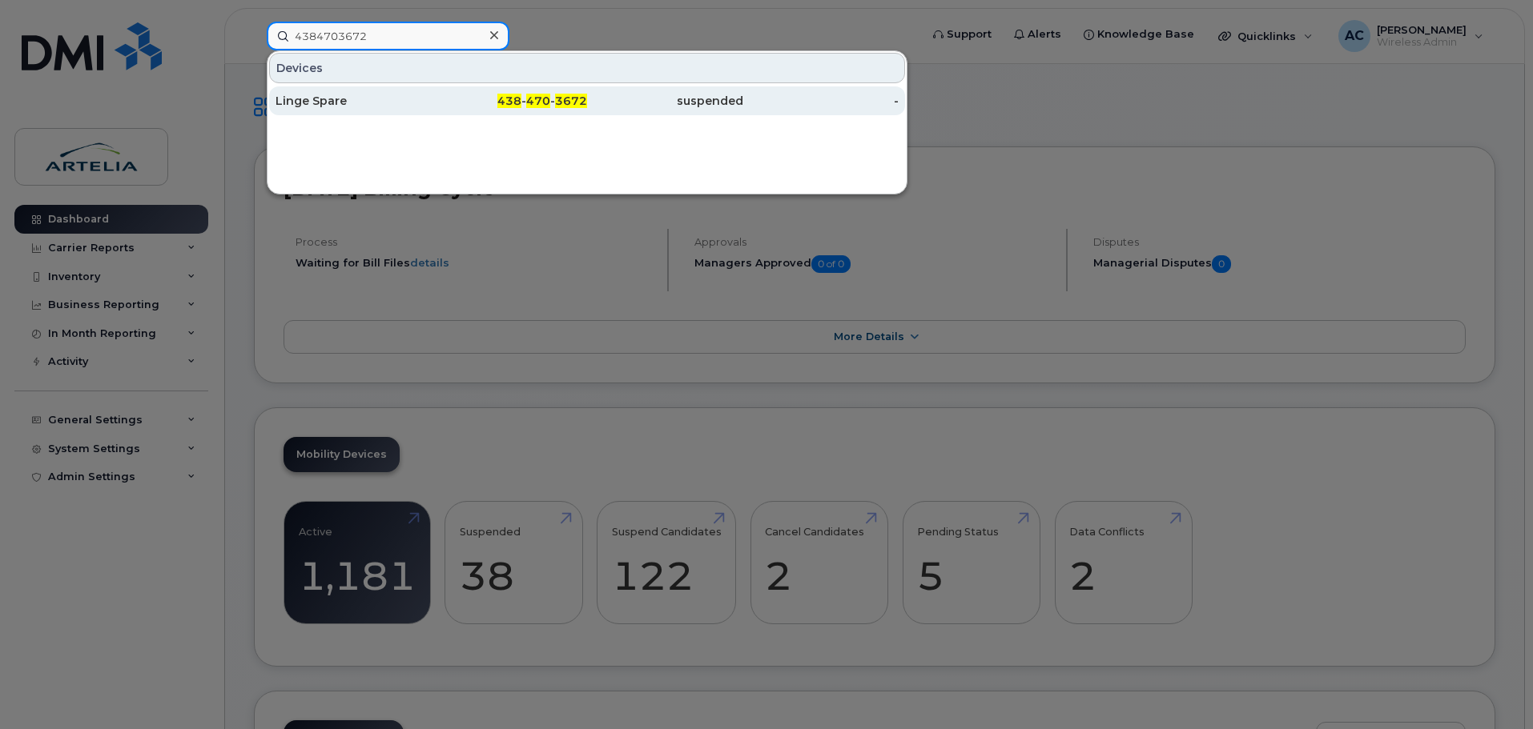
type input "4384703672"
click at [330, 104] on div "Linge Spare" at bounding box center [353, 101] width 156 height 16
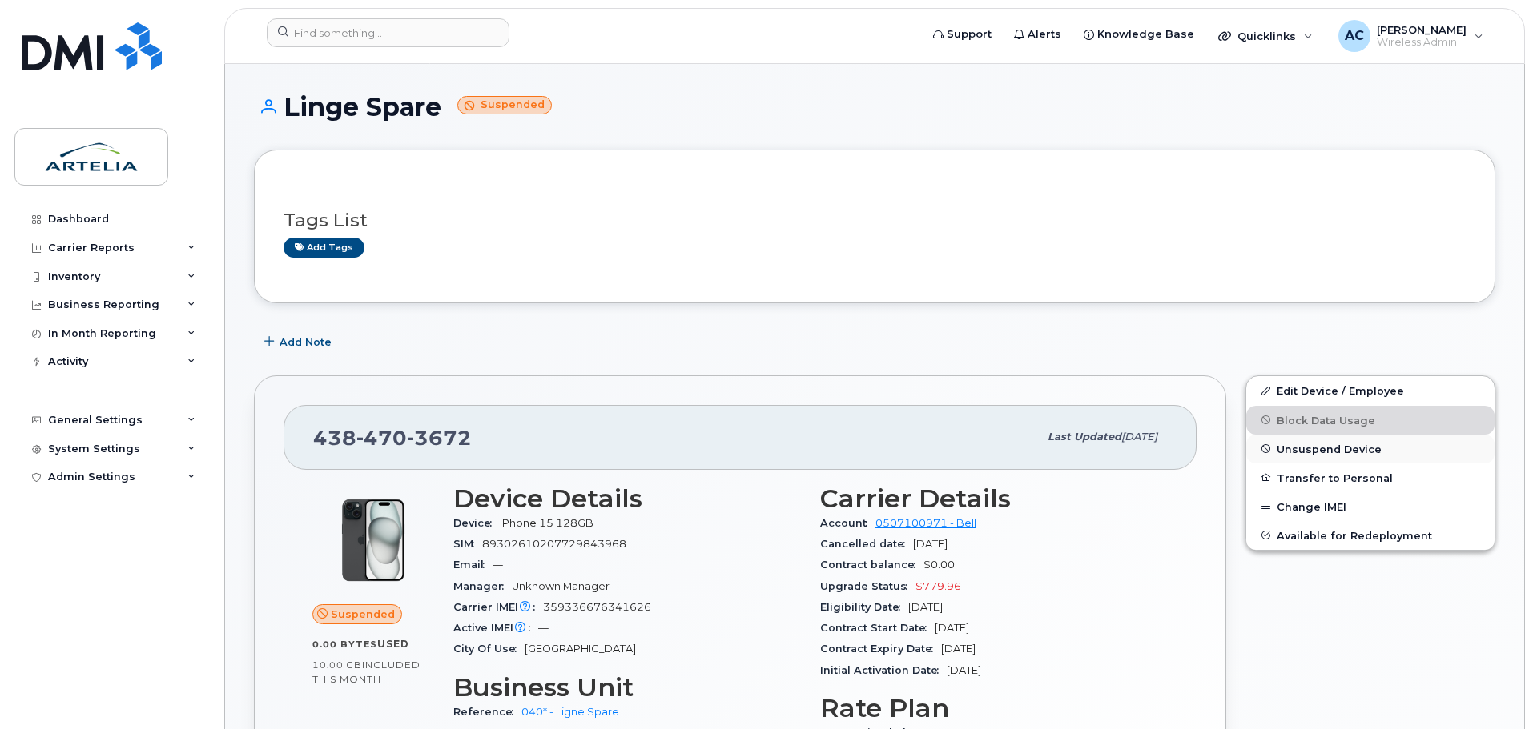
click at [1326, 450] on span "Unsuspend Device" at bounding box center [1328, 449] width 105 height 12
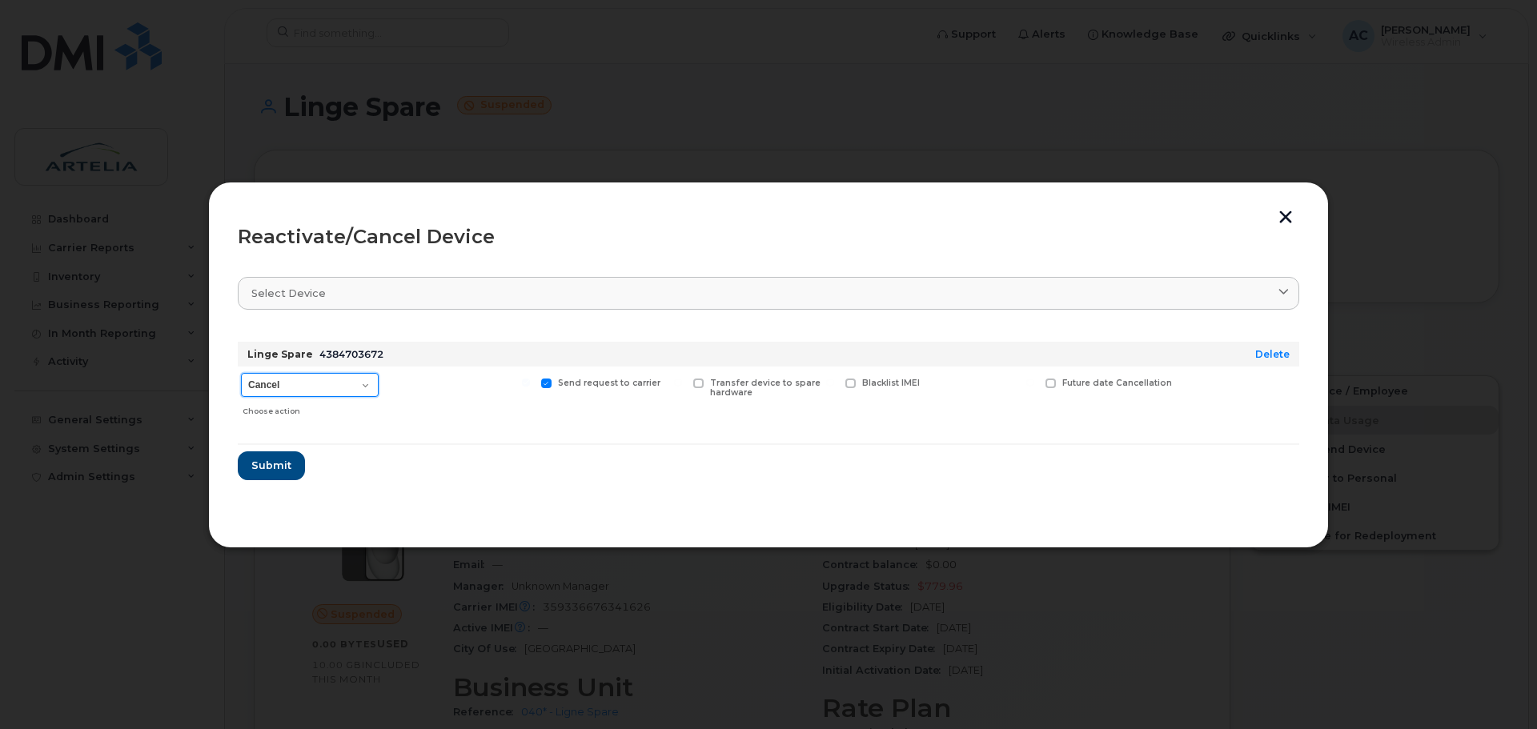
click at [360, 390] on select "Cancel Suspend - Extend Suspension Reactivate" at bounding box center [310, 385] width 138 height 24
select select "[object Object]"
click at [241, 373] on select "Cancel Suspend - Extend Suspension Reactivate" at bounding box center [310, 385] width 138 height 24
click at [272, 466] on span "Submit" at bounding box center [271, 465] width 40 height 15
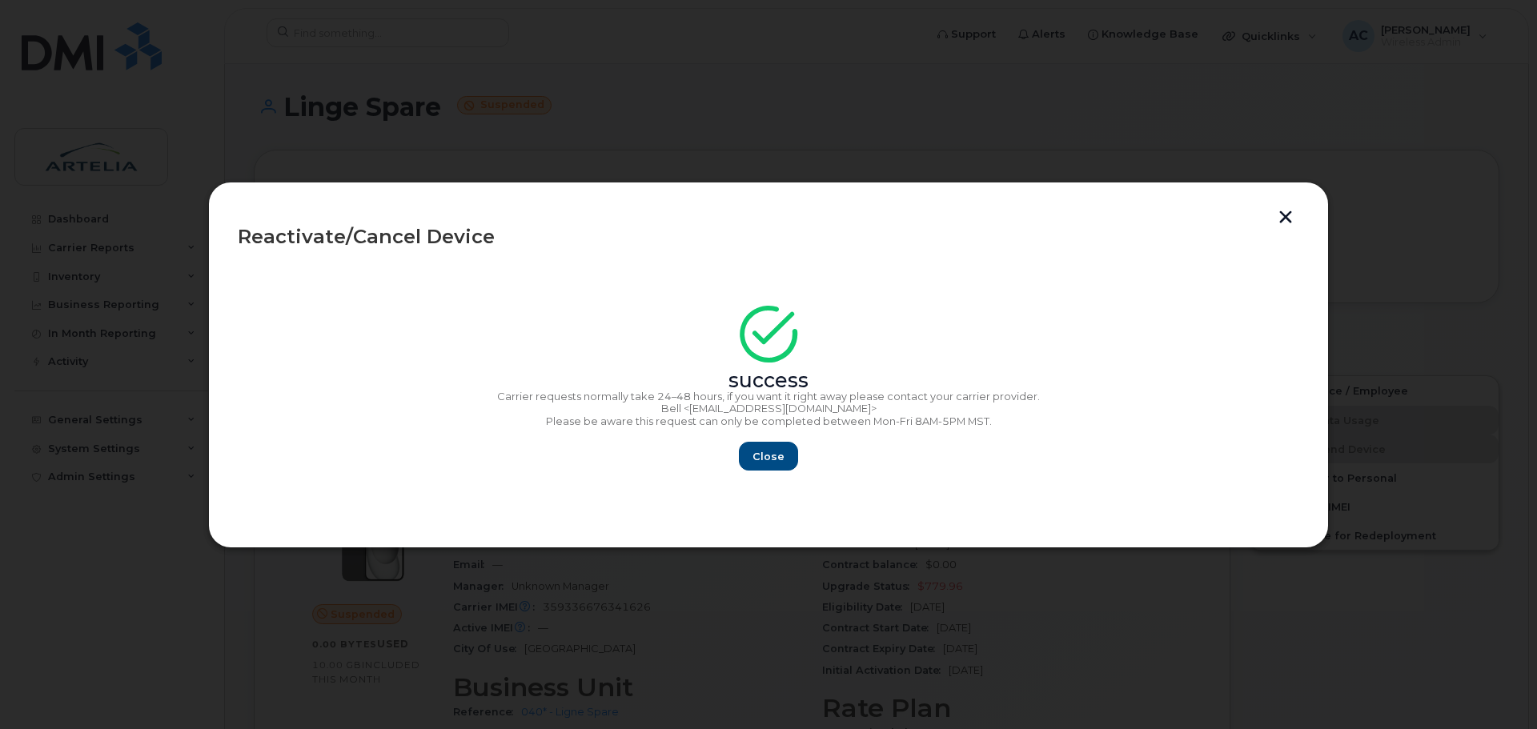
click at [730, 460] on div "Close" at bounding box center [769, 456] width 1062 height 29
click at [759, 460] on span "Close" at bounding box center [769, 456] width 32 height 15
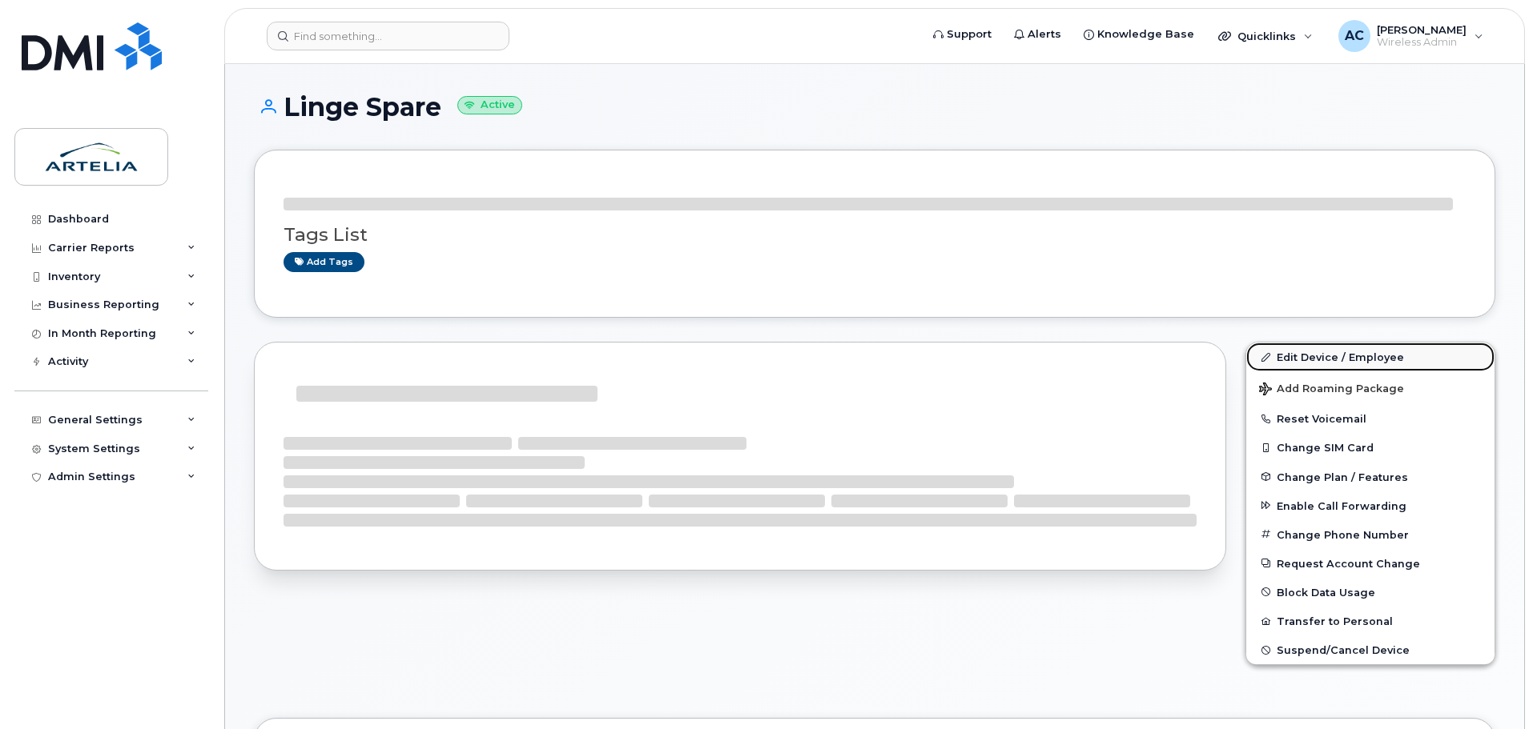
click at [1318, 359] on link "Edit Device / Employee" at bounding box center [1370, 357] width 248 height 29
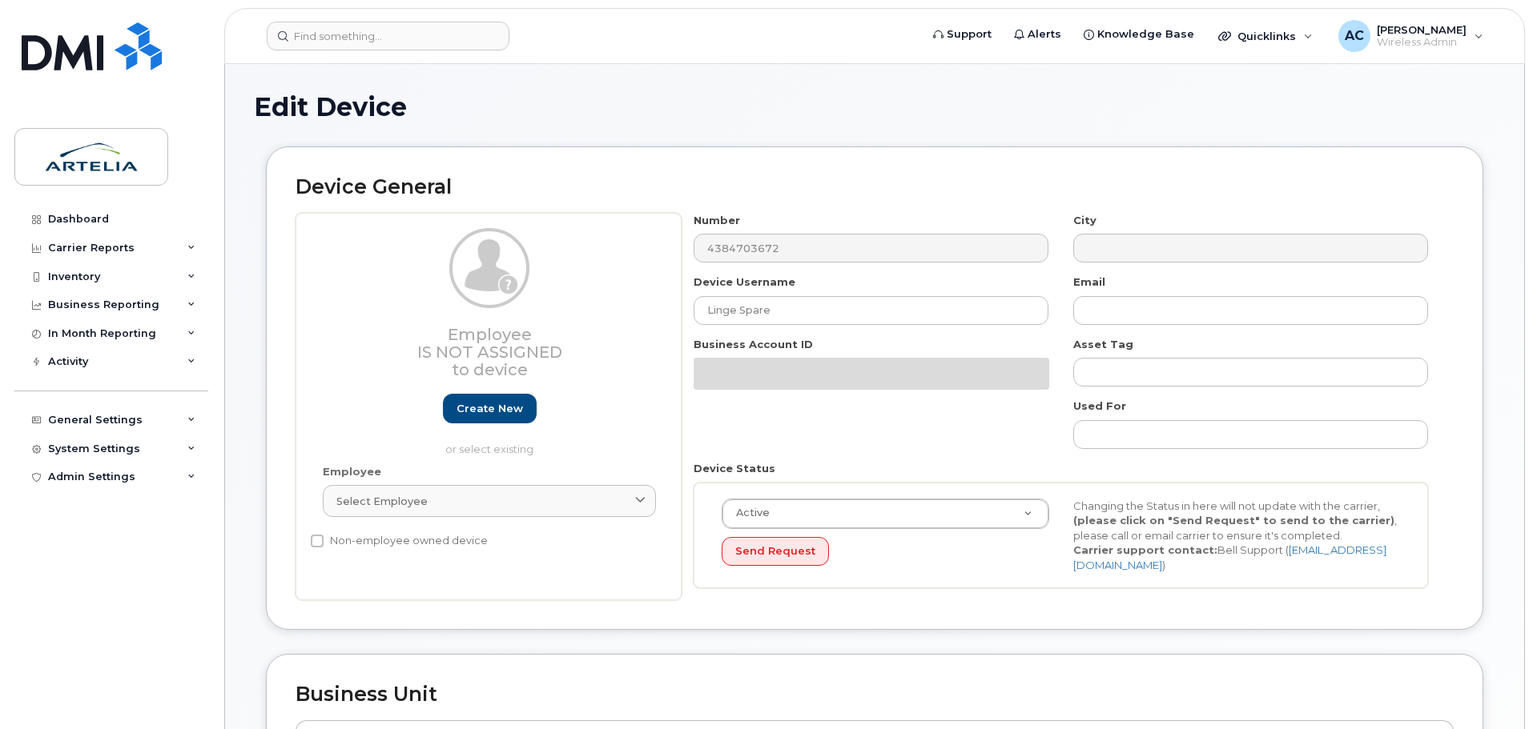
select select "29521960"
drag, startPoint x: 831, startPoint y: 306, endPoint x: 468, endPoint y: 315, distance: 362.8
click at [468, 315] on div "Employee Is not assigned to device Create new or select existing Employee Selec…" at bounding box center [874, 407] width 1158 height 388
paste input "[PERSON_NAME]"
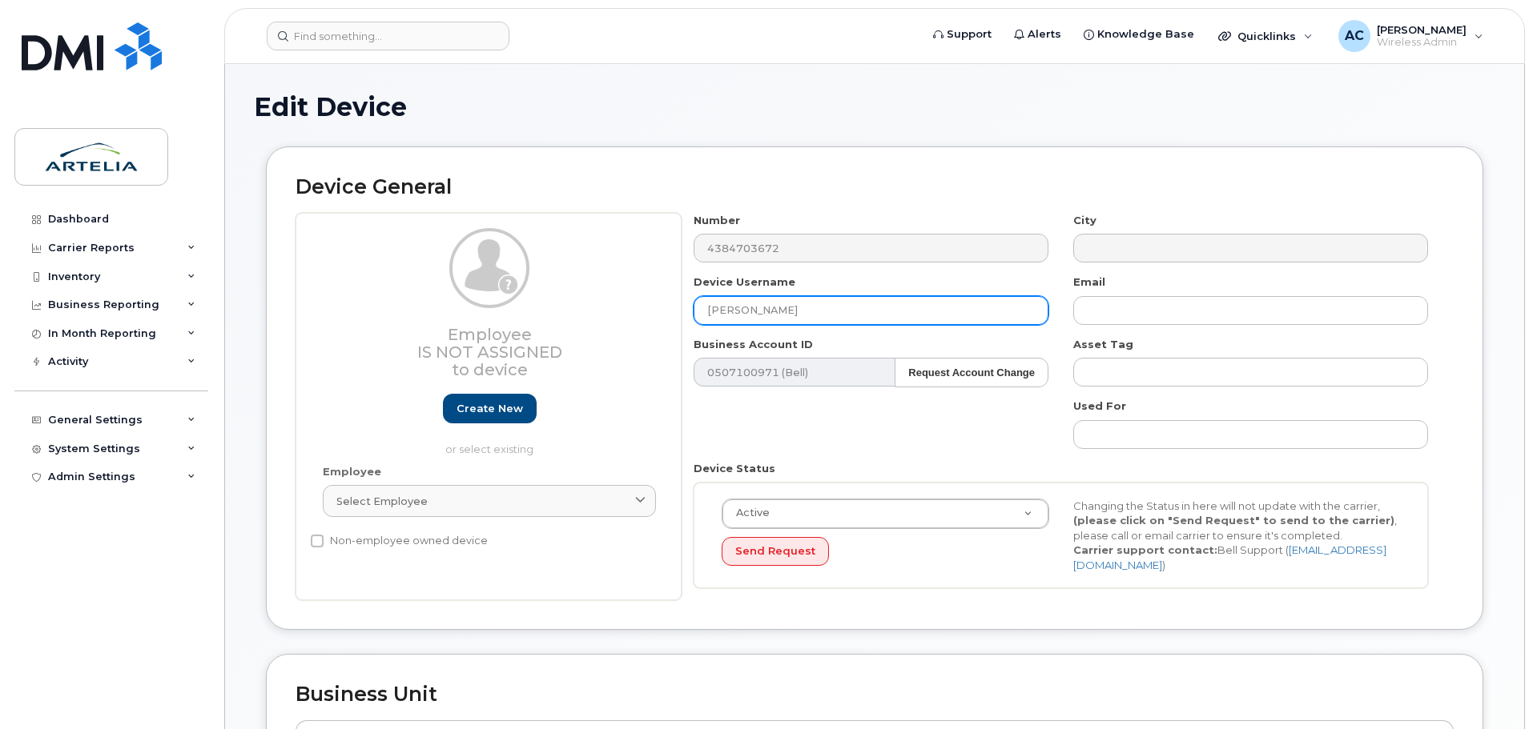
click at [709, 309] on input "[PERSON_NAME]" at bounding box center [870, 310] width 355 height 29
paste input "Aymen"
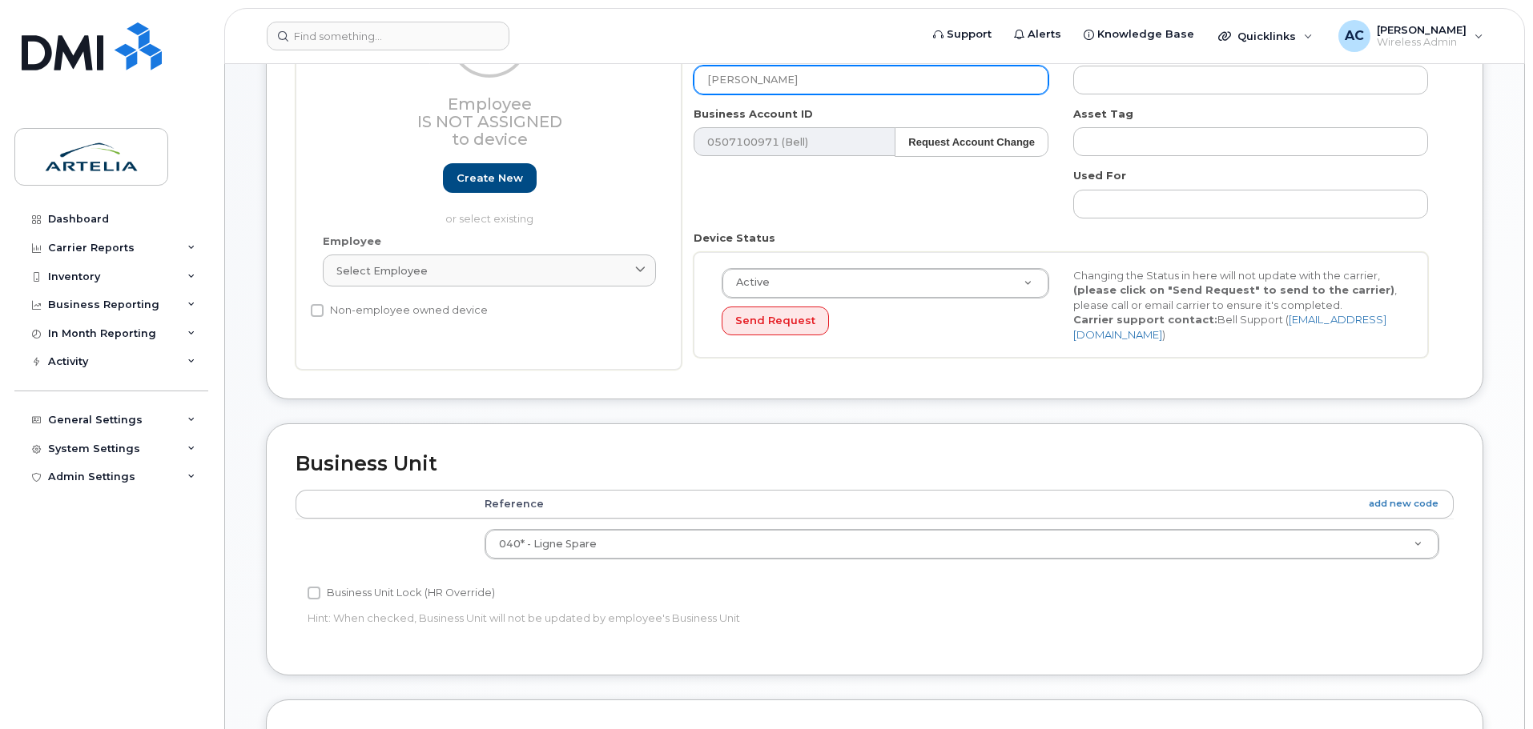
scroll to position [240, 0]
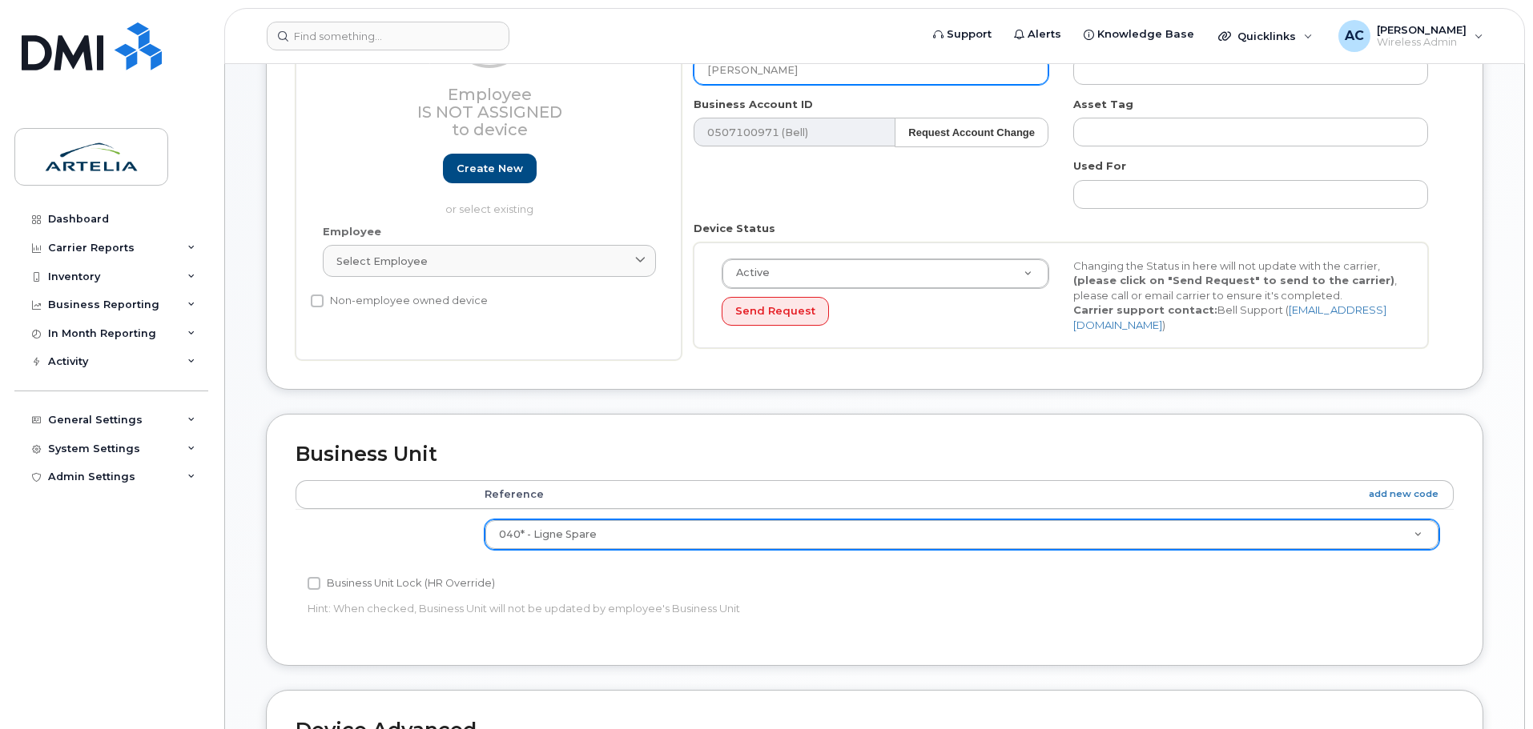
type input "[PERSON_NAME]"
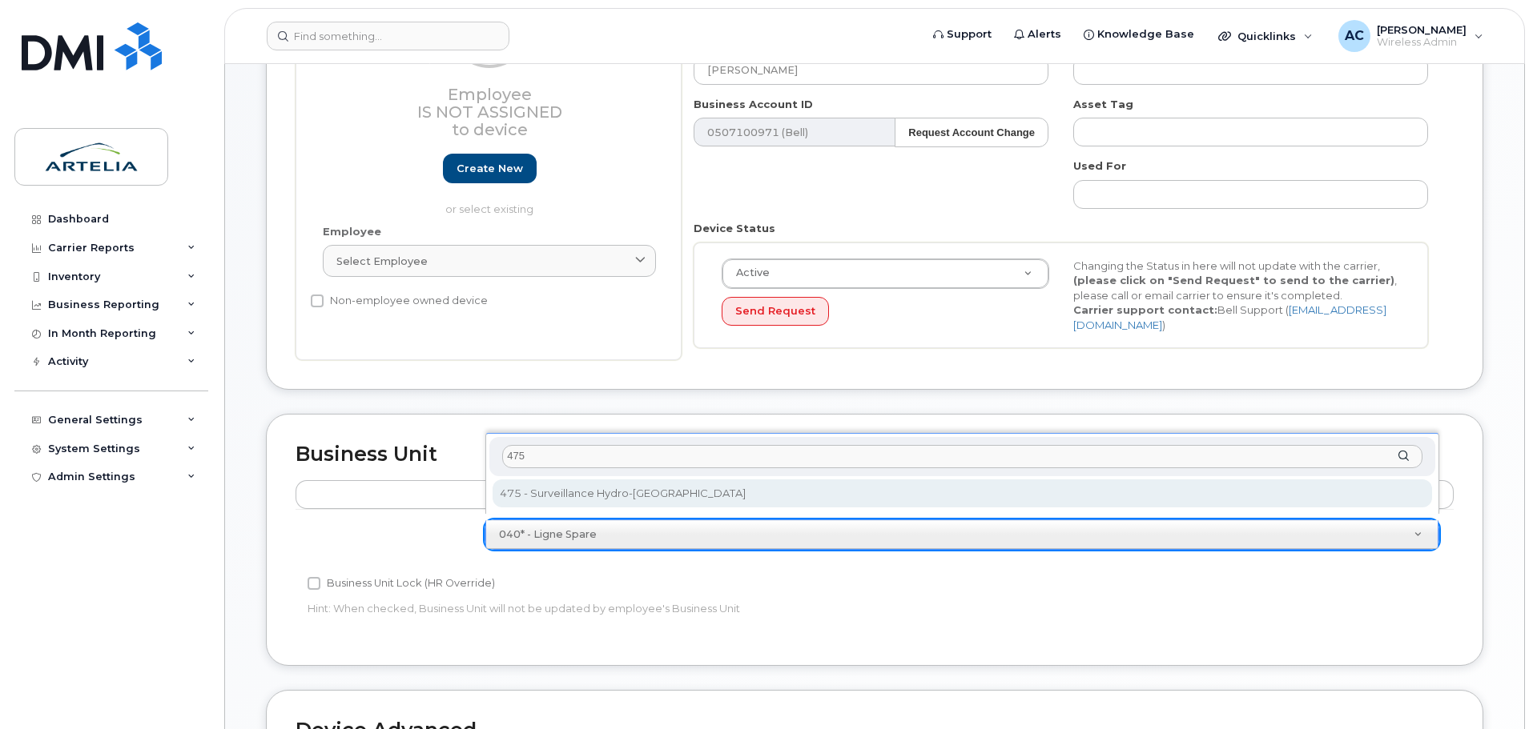
type input "475"
select select "29522010"
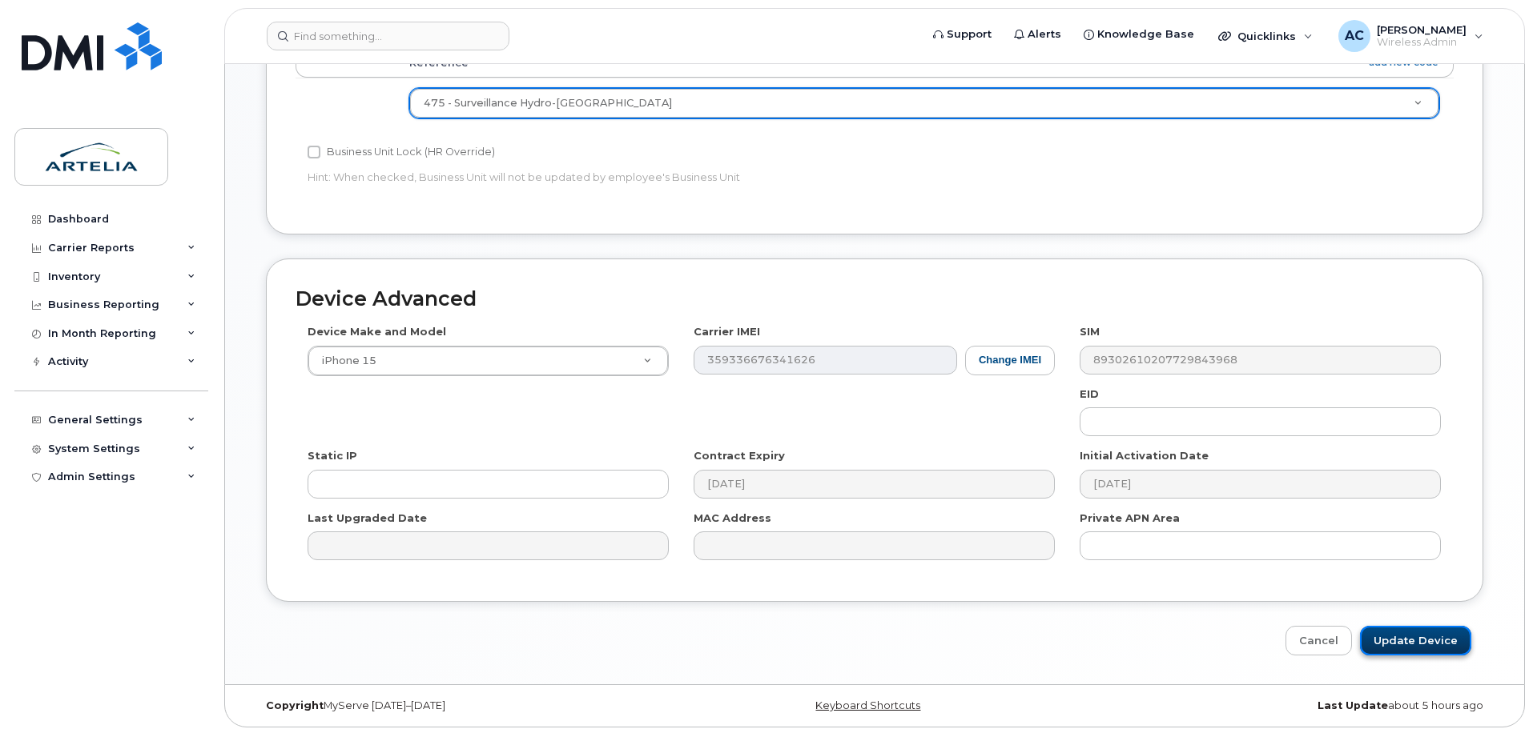
click at [1431, 630] on input "Update Device" at bounding box center [1415, 641] width 111 height 30
type input "Saving..."
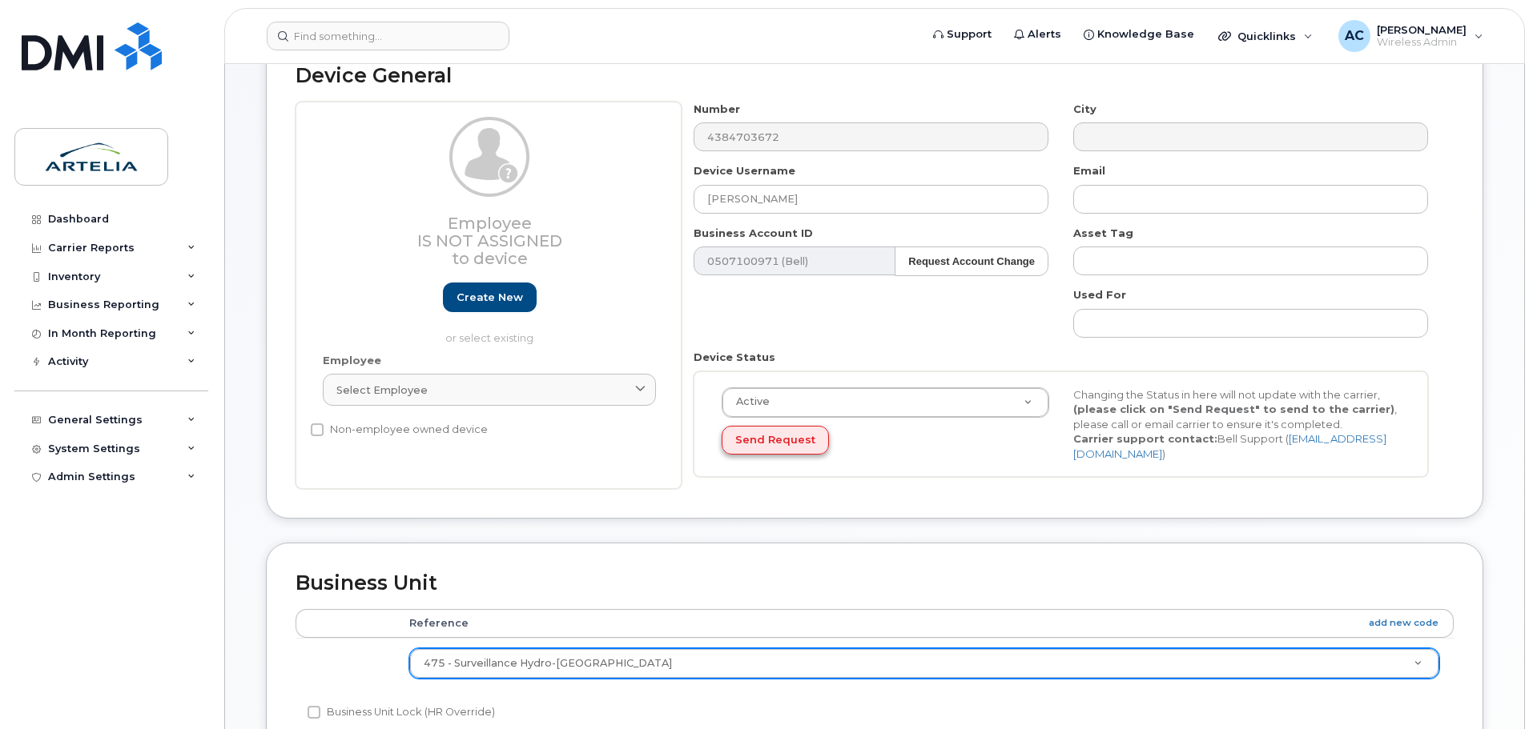
scroll to position [48, 0]
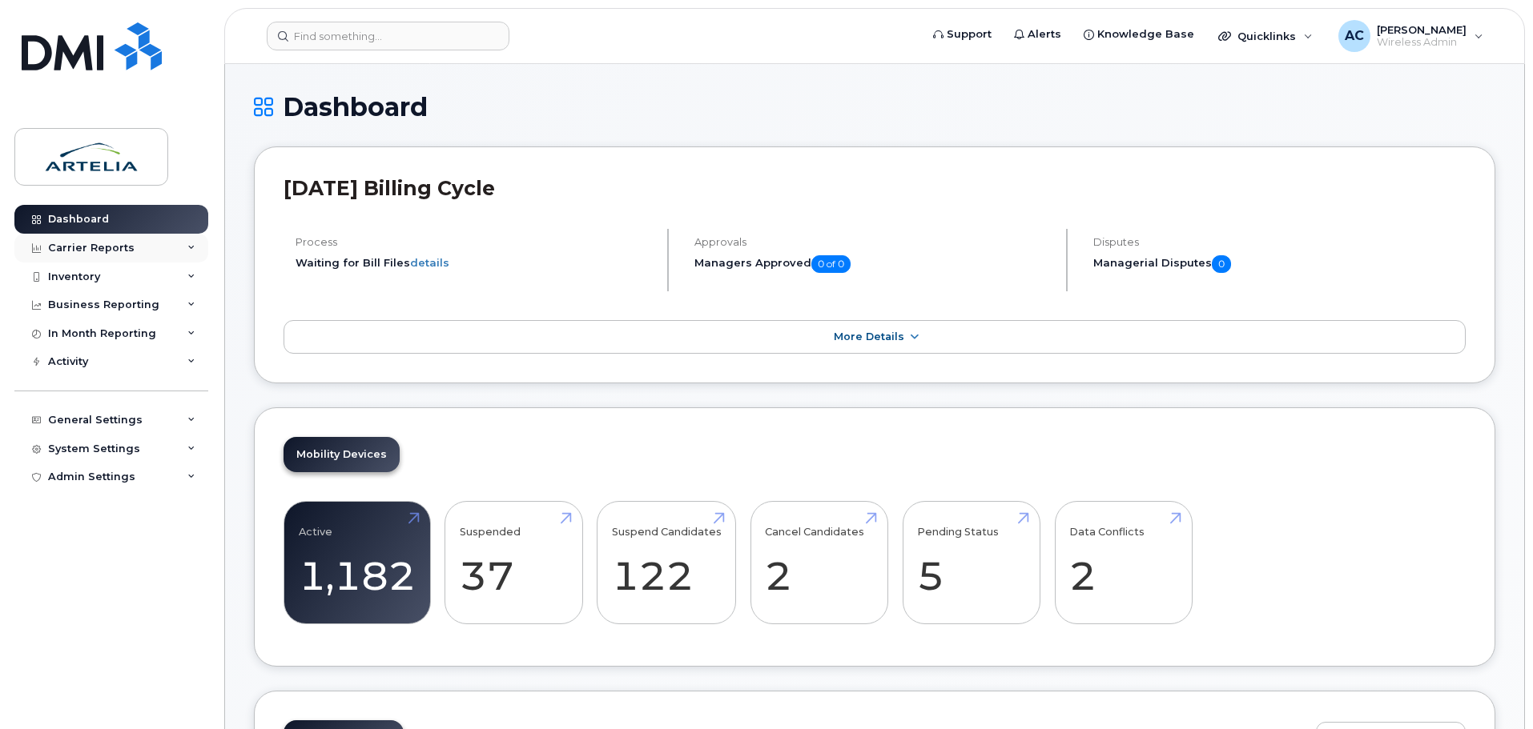
click at [193, 247] on icon at bounding box center [191, 248] width 8 height 8
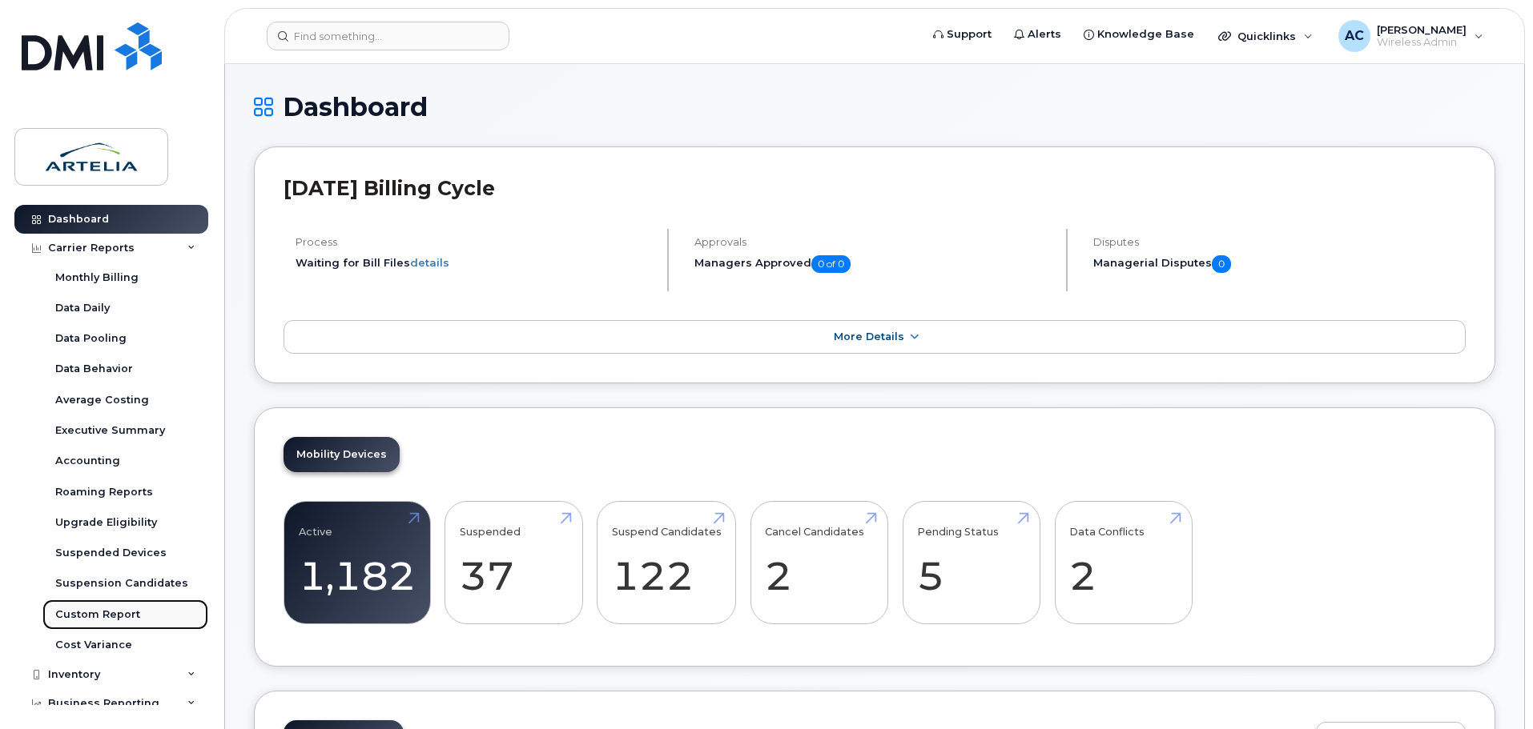
click at [116, 613] on div "Custom Report" at bounding box center [97, 615] width 85 height 14
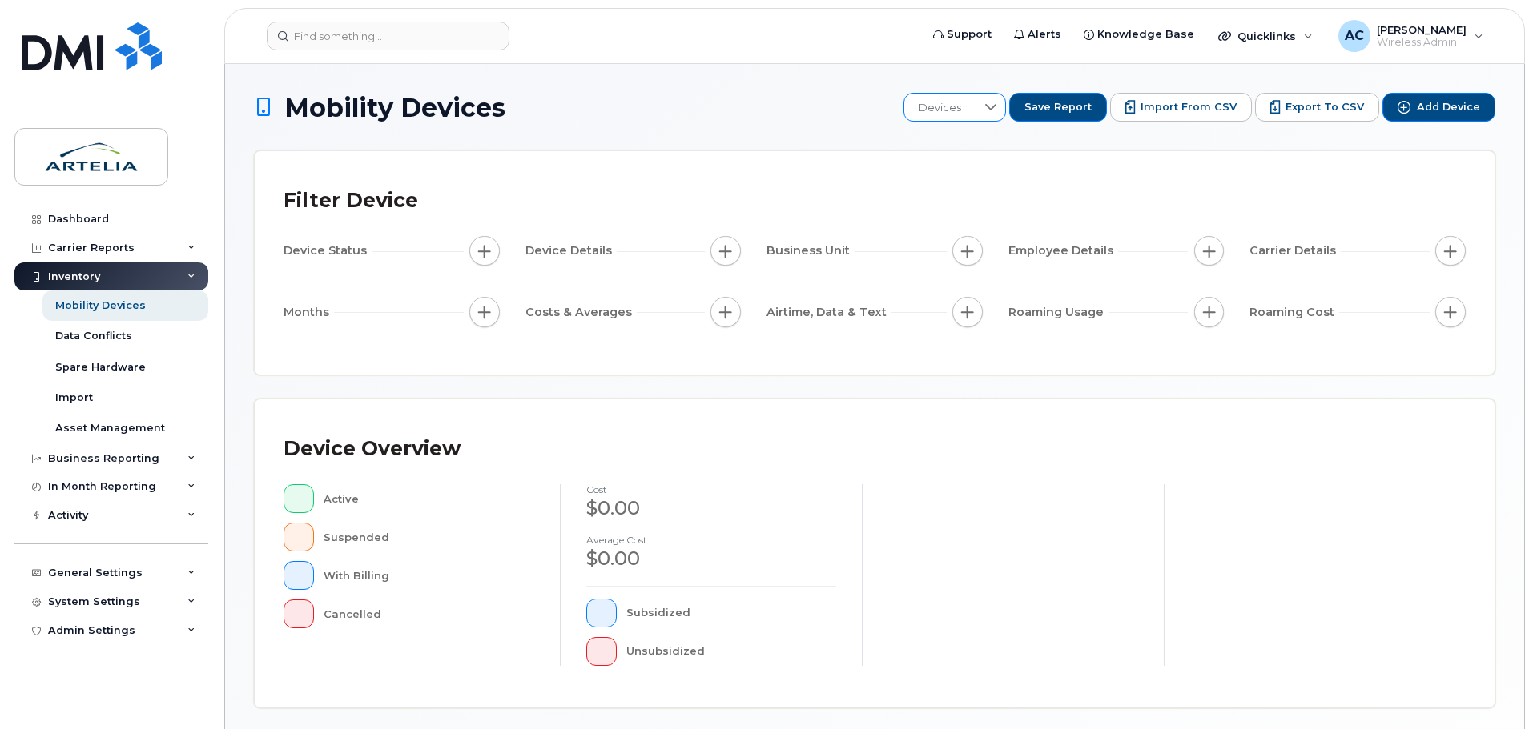
click at [994, 110] on div at bounding box center [990, 107] width 30 height 27
click at [978, 223] on span "IT_Mensuel" at bounding box center [961, 218] width 58 height 15
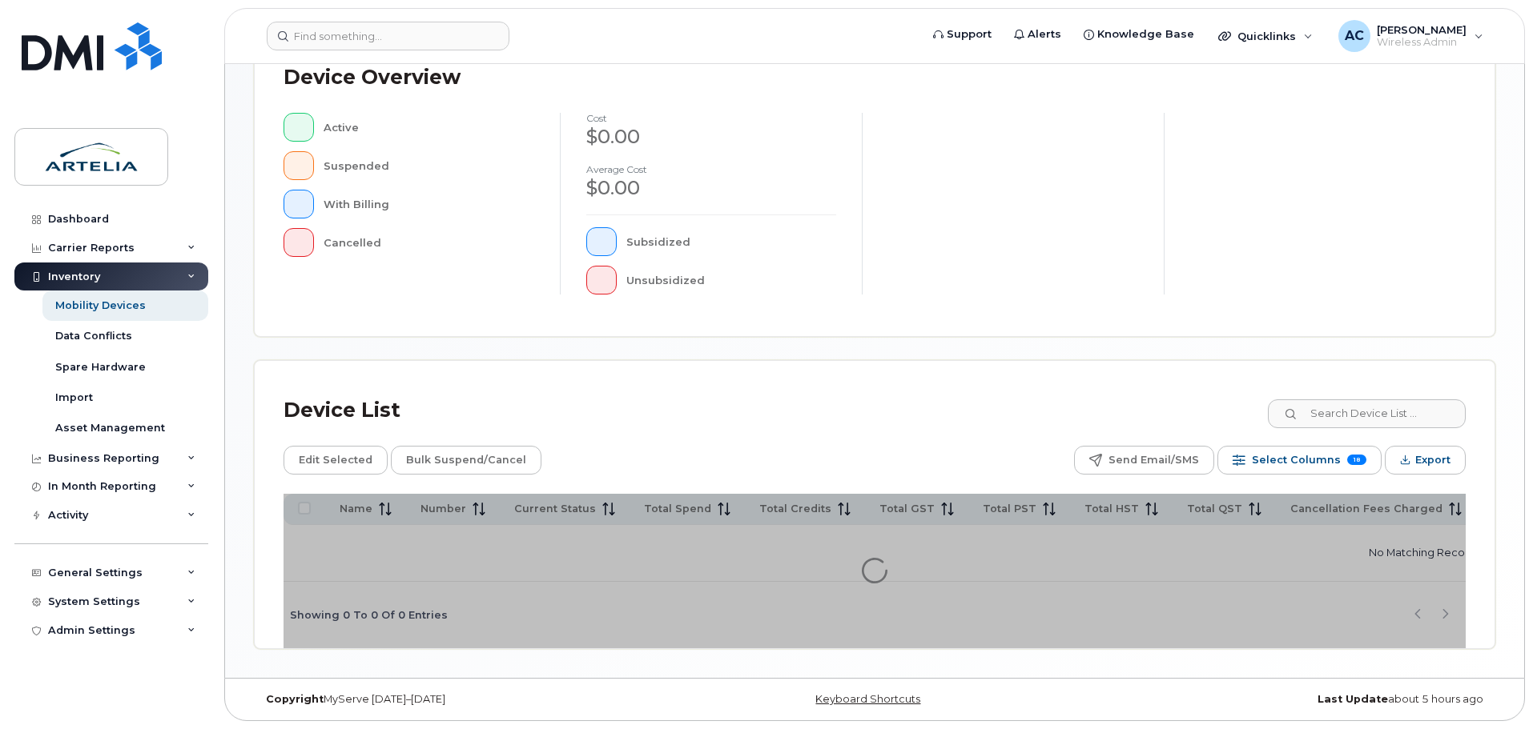
scroll to position [418, 0]
click at [957, 380] on div "Device List Edit Selected Bulk Suspend/Cancel Send Email/SMS Select Columns 18 …" at bounding box center [874, 504] width 1239 height 287
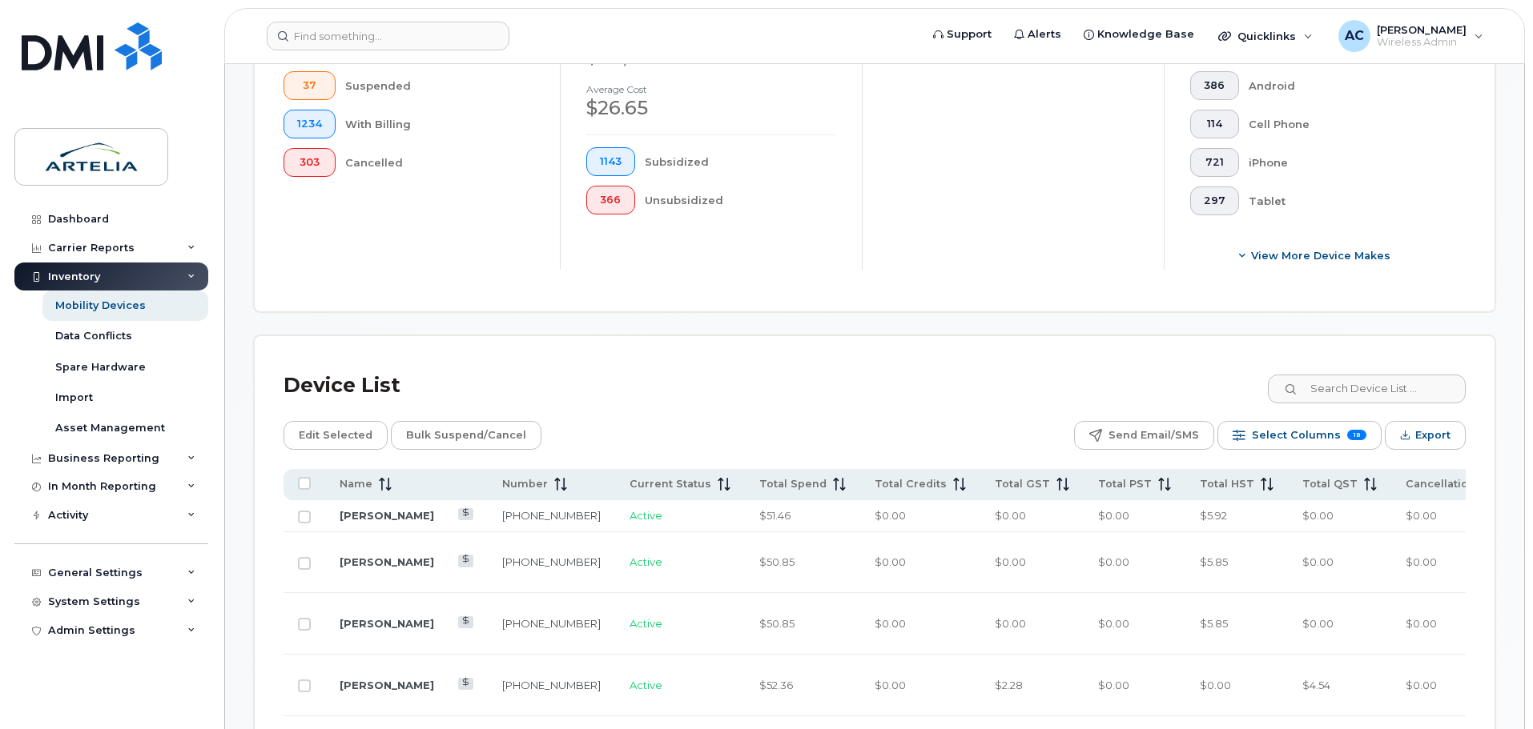
scroll to position [658, 0]
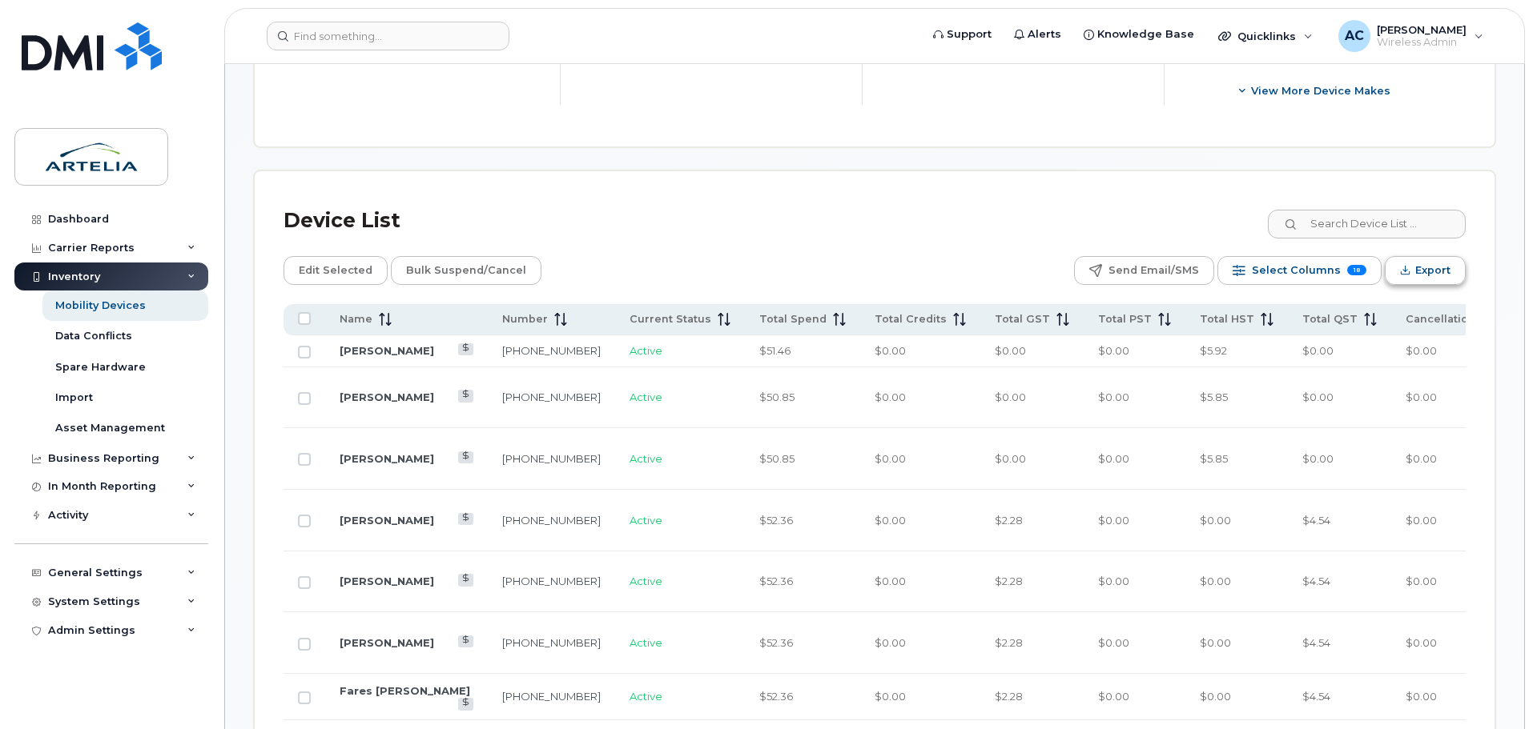
click at [1432, 273] on span "Export" at bounding box center [1432, 271] width 35 height 24
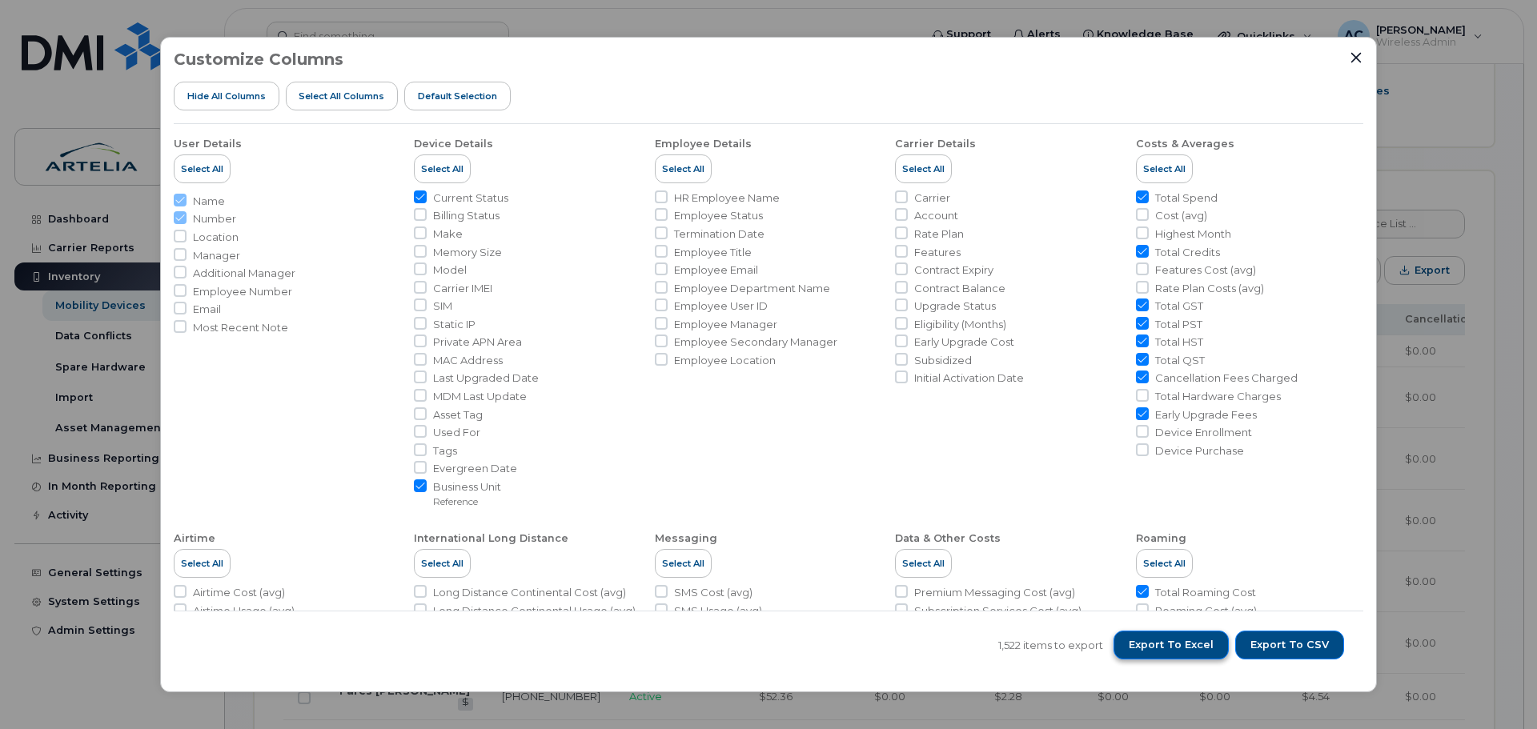
click at [1177, 649] on span "Export to Excel" at bounding box center [1171, 645] width 85 height 14
click at [1348, 63] on div "Customize Columns Hide All Columns Select all Columns Default Selection" at bounding box center [769, 87] width 1190 height 74
click at [1361, 55] on icon "Close" at bounding box center [1356, 57] width 13 height 13
